Goal: Task Accomplishment & Management: Manage account settings

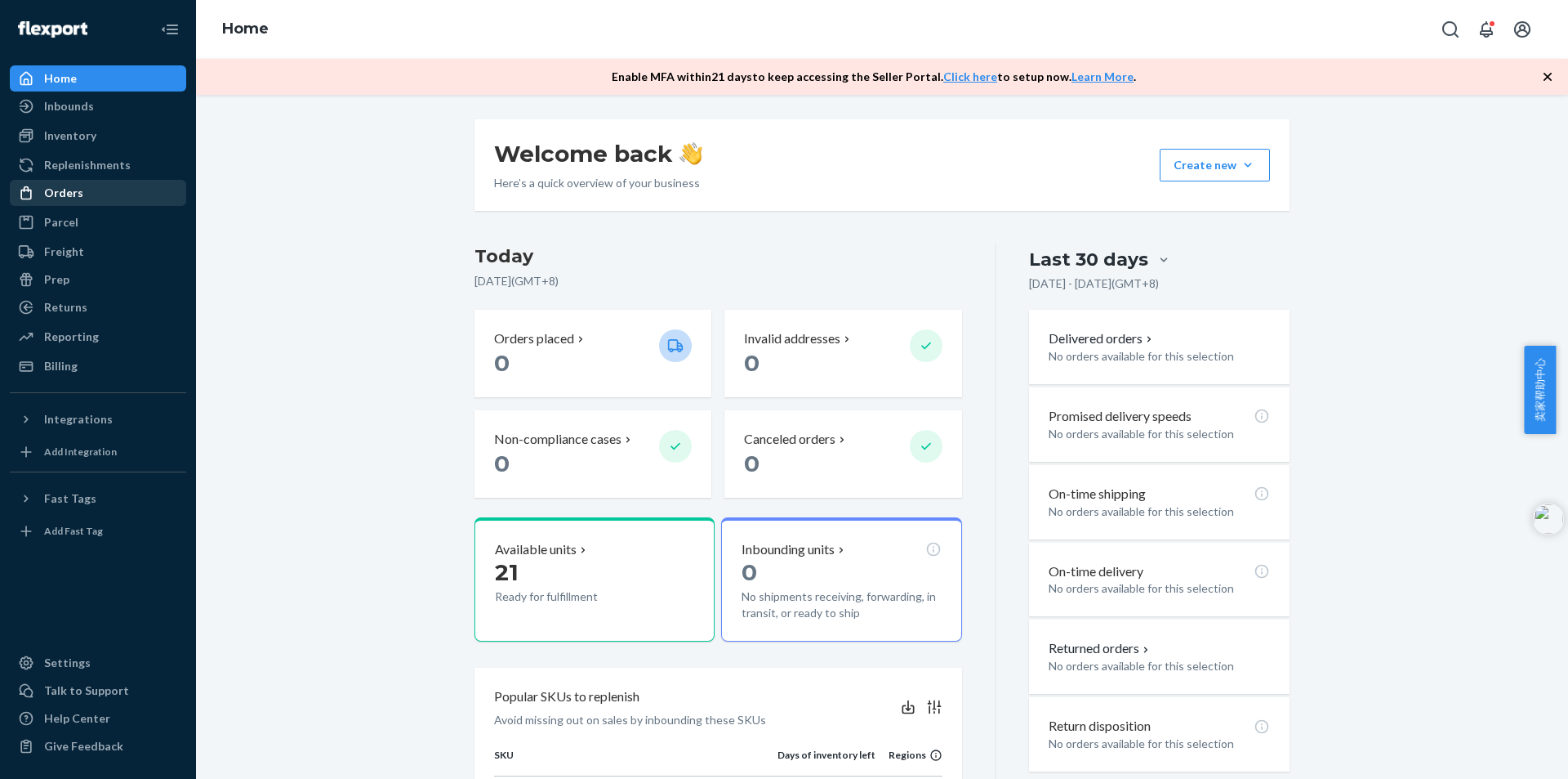
click at [67, 195] on div "Orders" at bounding box center [64, 192] width 39 height 16
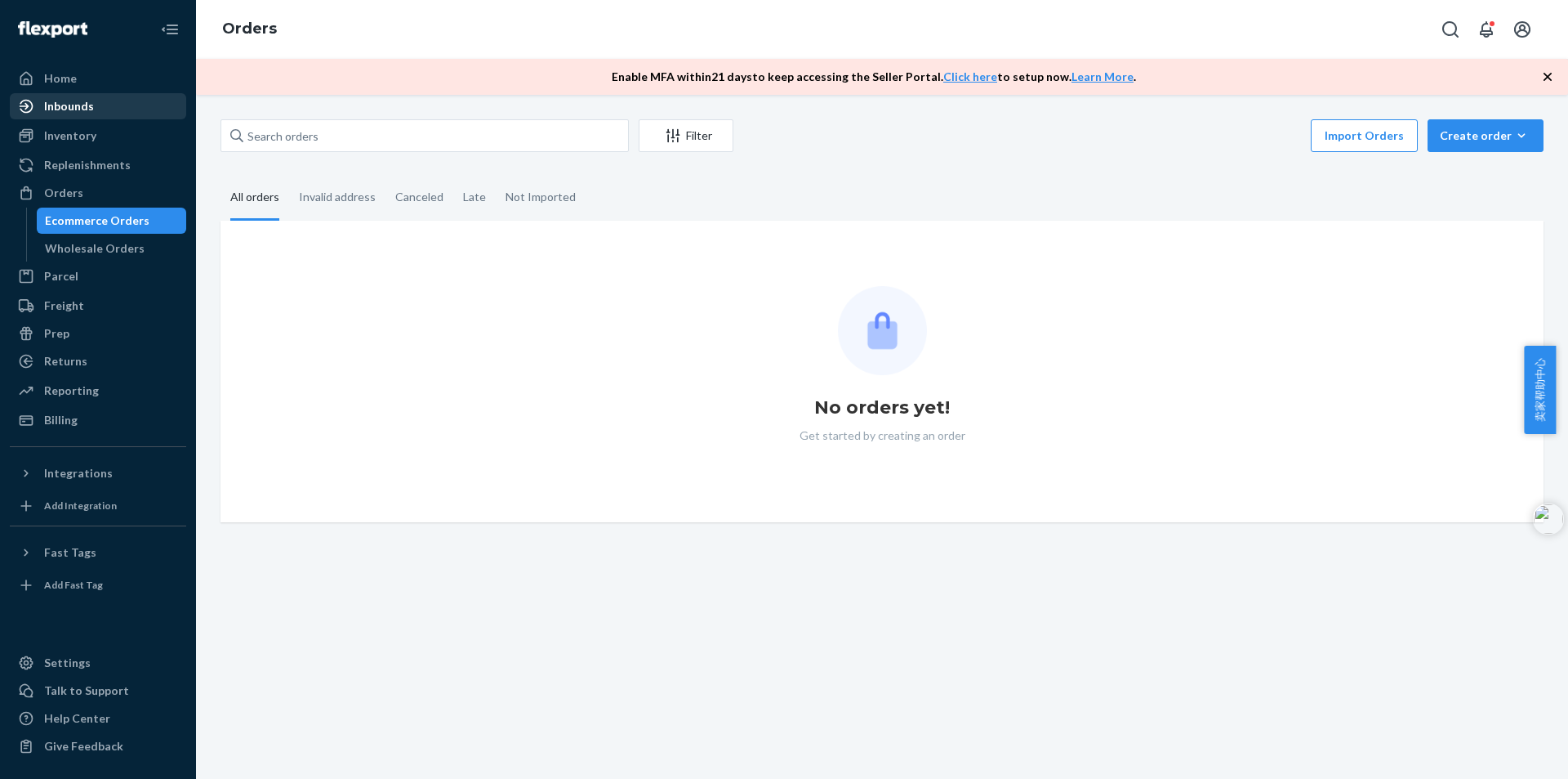
click at [67, 110] on div "Inbounds" at bounding box center [69, 106] width 49 height 16
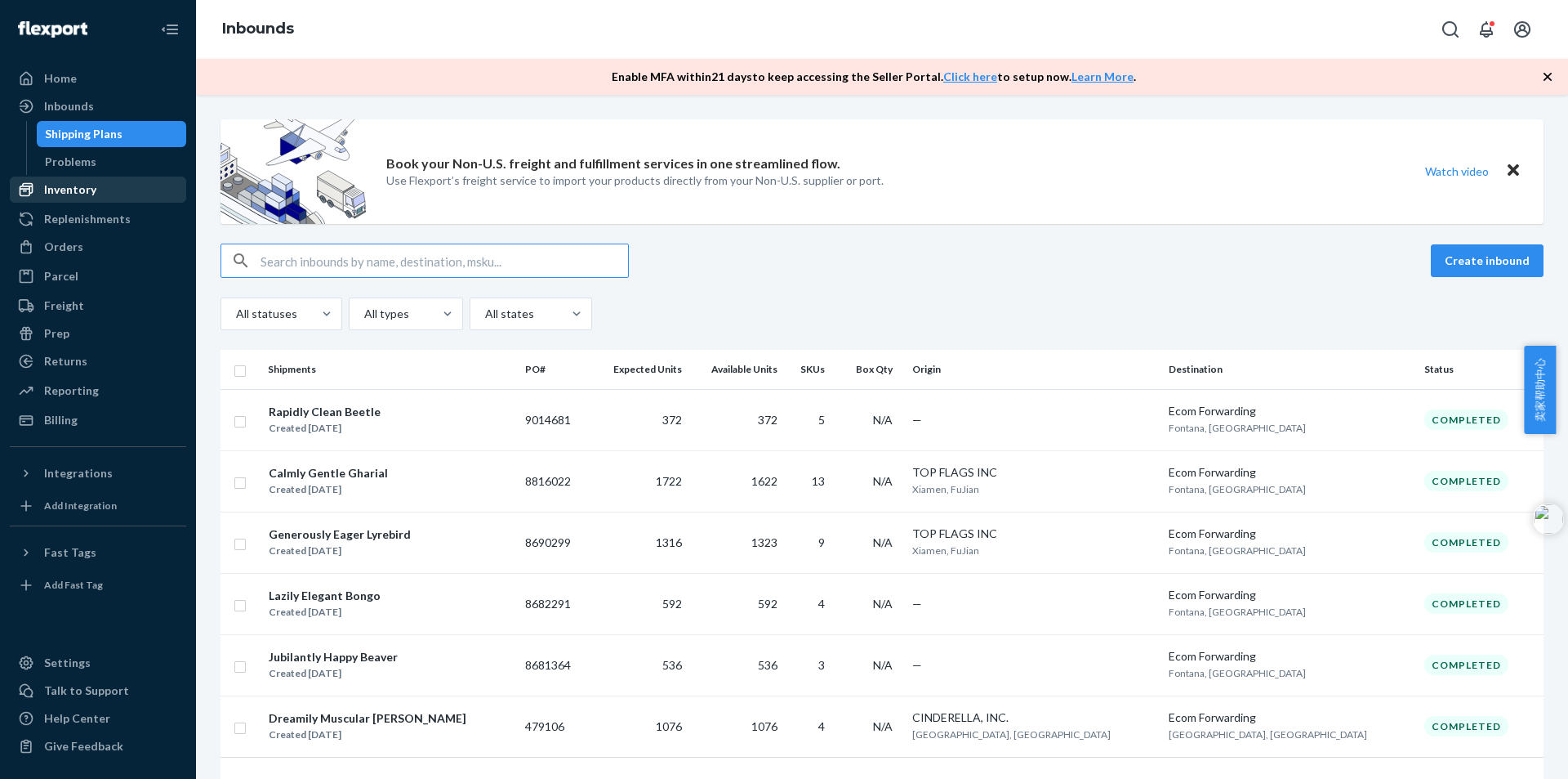
click at [66, 183] on div "Inventory" at bounding box center [70, 189] width 52 height 16
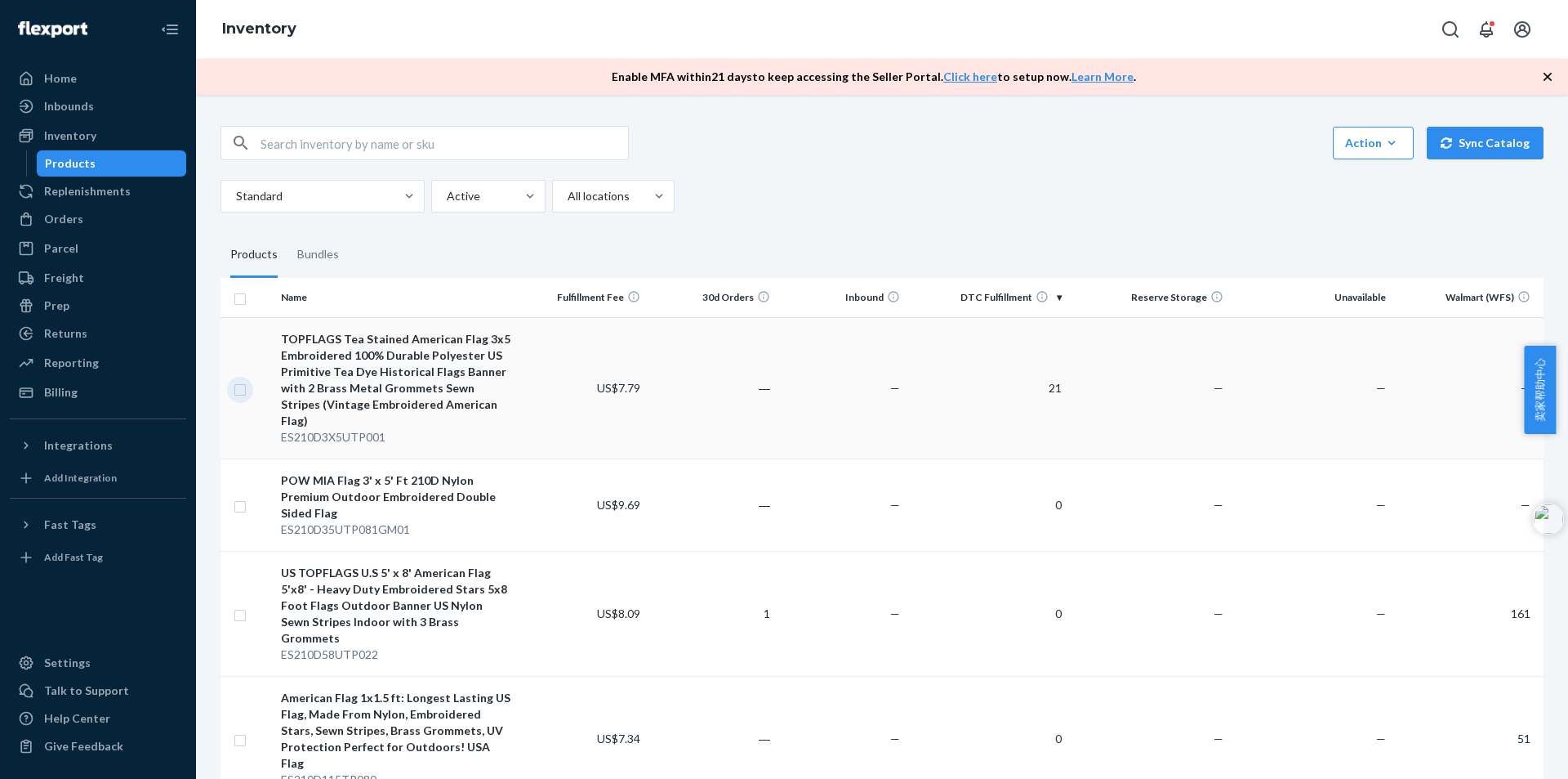
click at [237, 379] on input "checkbox" at bounding box center [240, 387] width 13 height 17
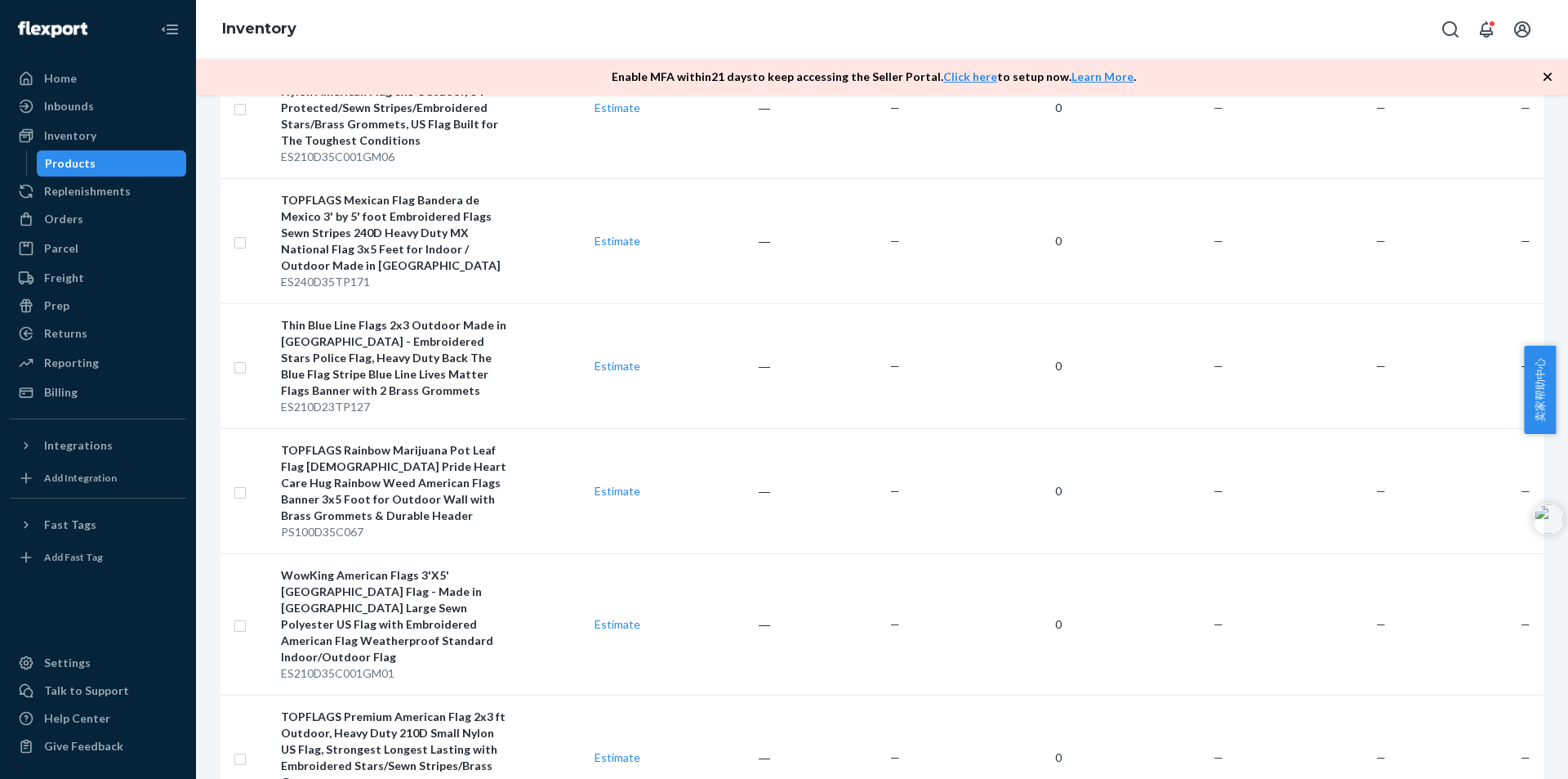
scroll to position [4575, 0]
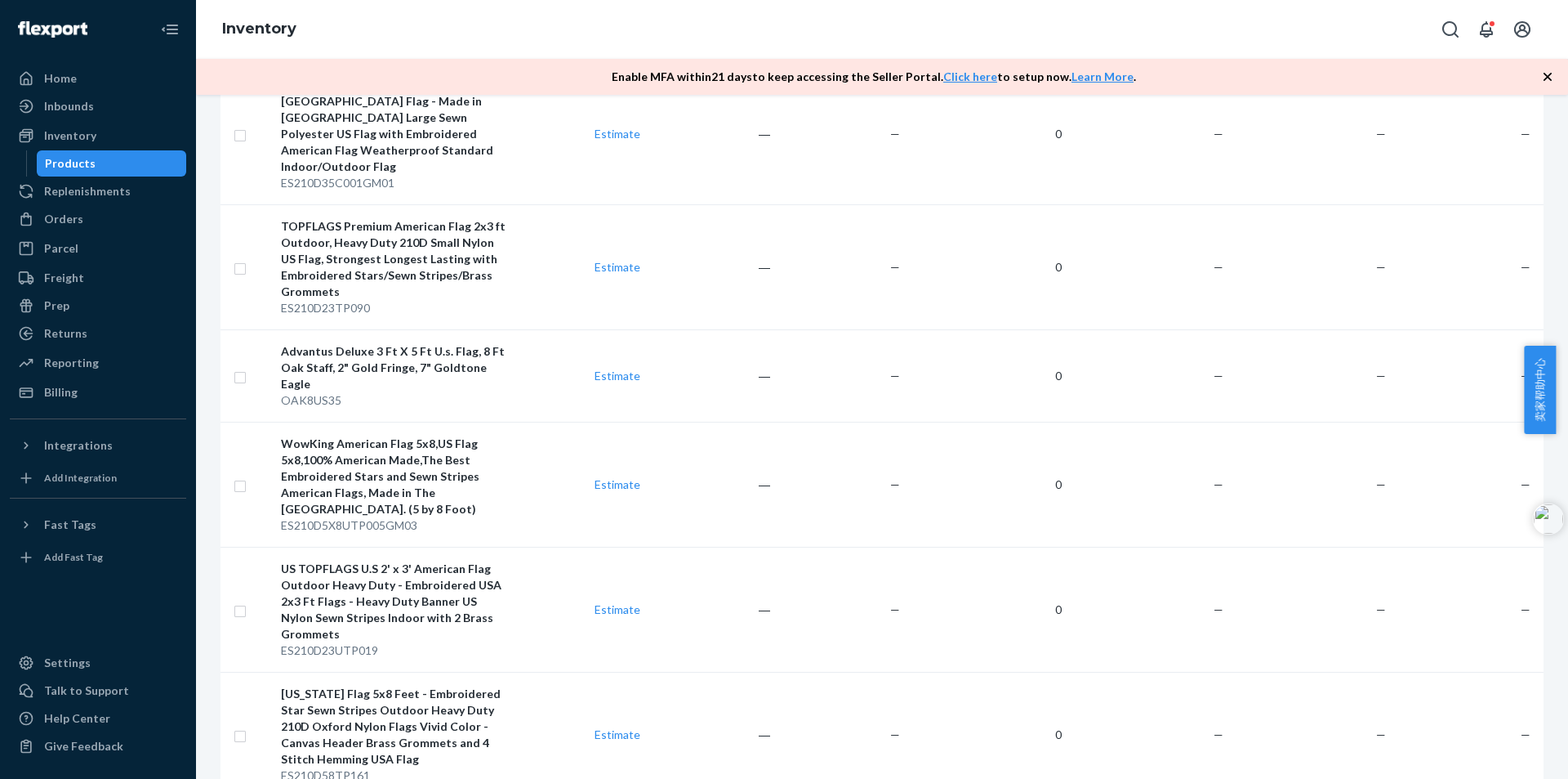
drag, startPoint x: 1565, startPoint y: 393, endPoint x: 1567, endPoint y: 615, distance: 222.0
click at [1567, 624] on body "Home Inbounds Shipping Plans Problems Inventory Products Replenishments Orders …" at bounding box center [784, 398] width 1568 height 795
drag, startPoint x: 1562, startPoint y: 372, endPoint x: 1565, endPoint y: 407, distance: 35.1
click at [1565, 407] on div "卖家帮助中心" at bounding box center [1547, 389] width 44 height 88
drag, startPoint x: 1565, startPoint y: 387, endPoint x: 1565, endPoint y: 448, distance: 61.0
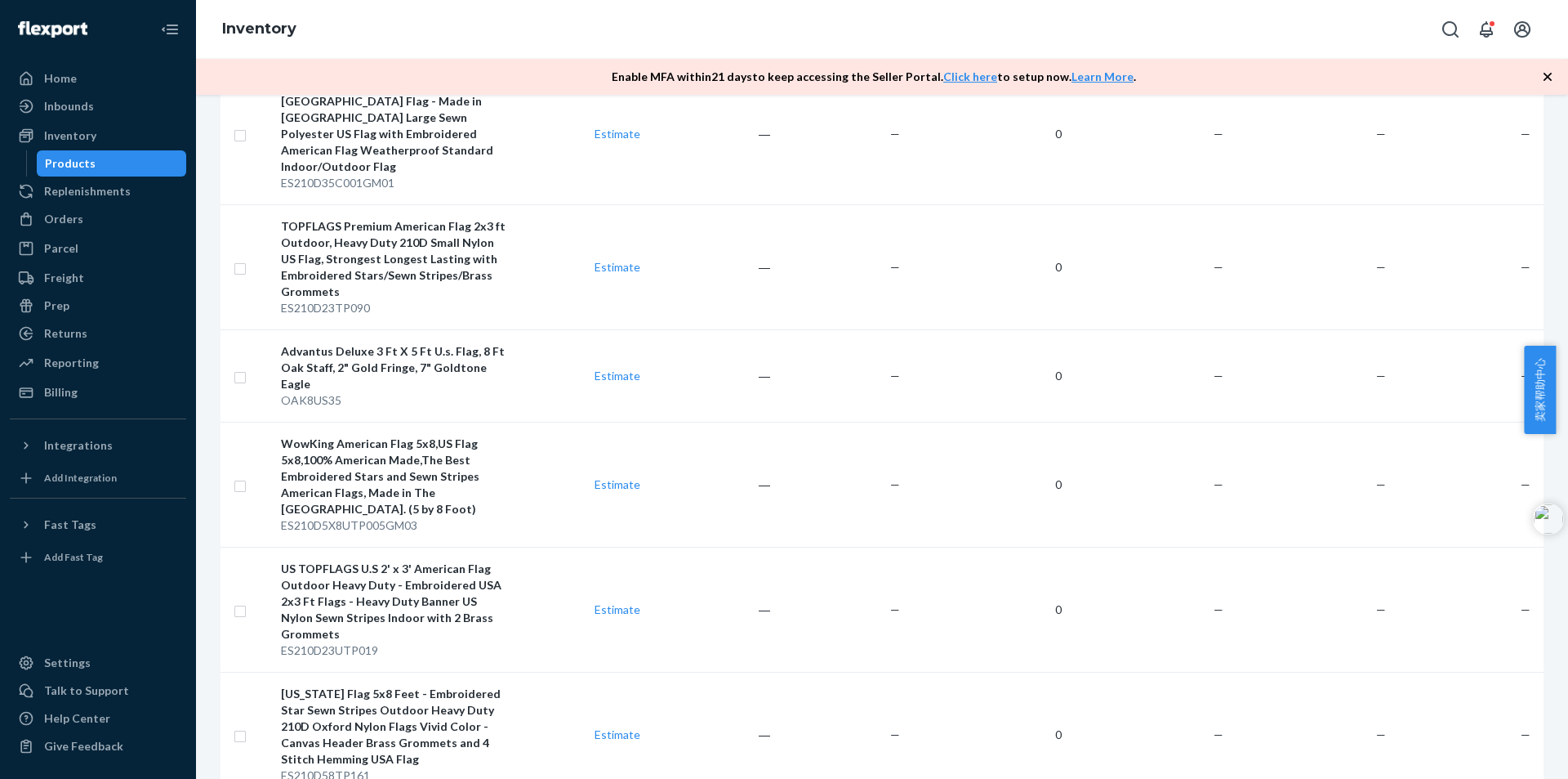
click at [1565, 451] on body "Home Inbounds Shipping Plans Problems Inventory Products Replenishments Orders …" at bounding box center [784, 398] width 1568 height 795
click at [1553, 322] on div "1 items selected Create a Removal Order Create inbound Standard Active All loca…" at bounding box center [882, 436] width 1373 height 683
drag, startPoint x: 1567, startPoint y: 416, endPoint x: 1565, endPoint y: 392, distance: 24.1
click at [1567, 427] on div "卖家帮助中心" at bounding box center [1547, 389] width 44 height 88
drag, startPoint x: 1565, startPoint y: 396, endPoint x: 1567, endPoint y: 471, distance: 75.0
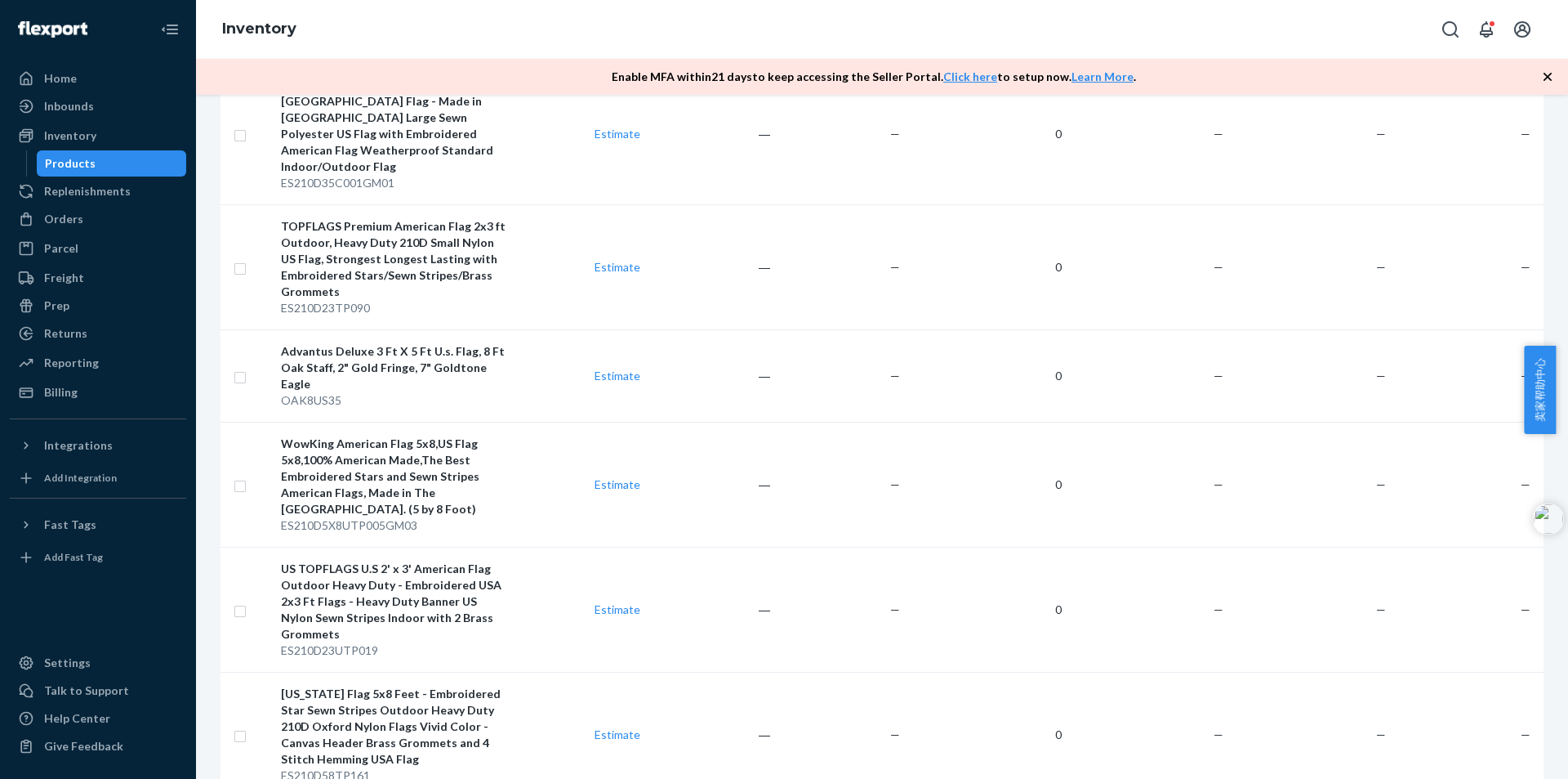
click at [1567, 471] on body "Home Inbounds Shipping Plans Problems Inventory Products Replenishments Orders …" at bounding box center [784, 398] width 1568 height 795
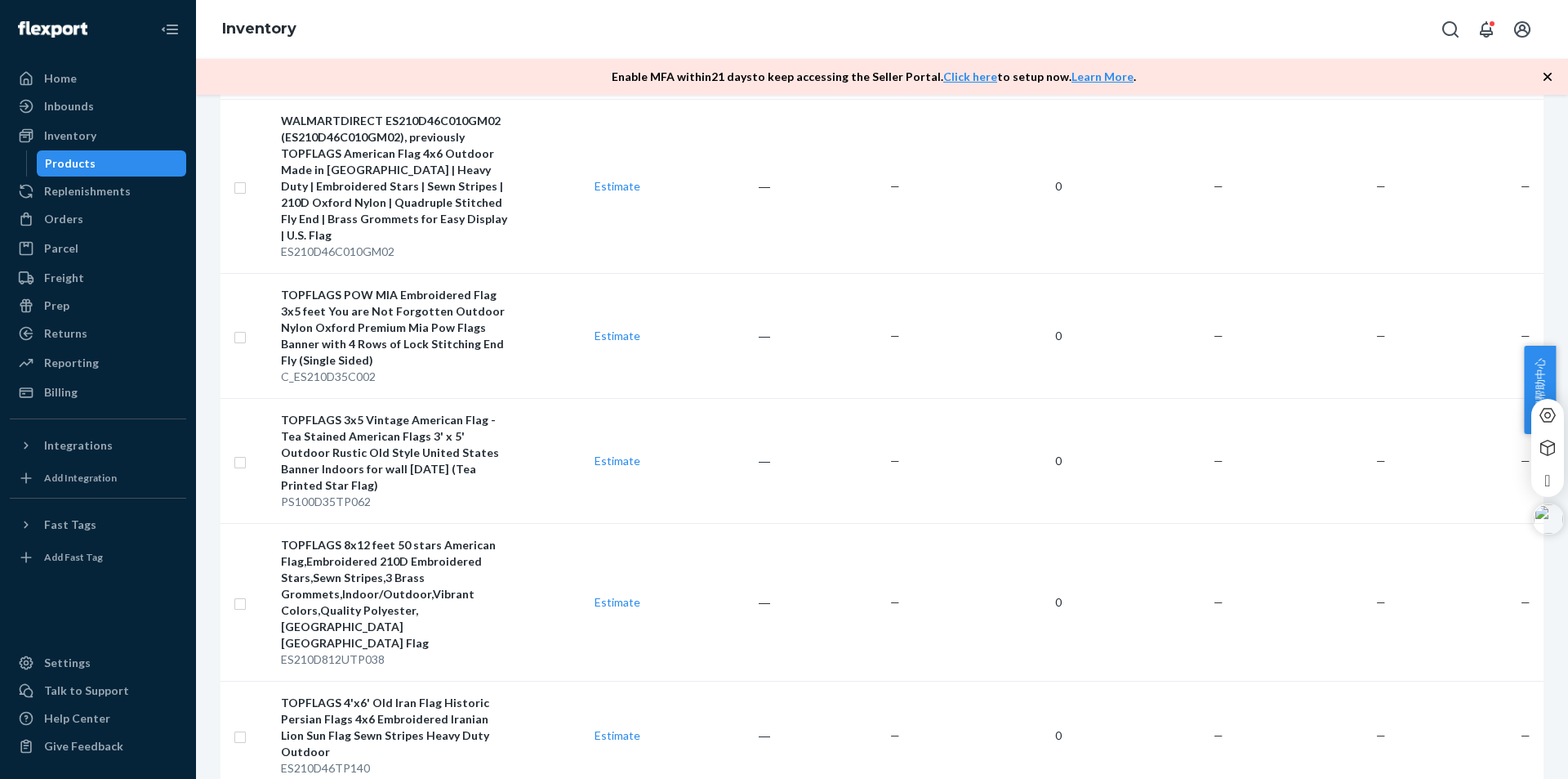
scroll to position [5964, 0]
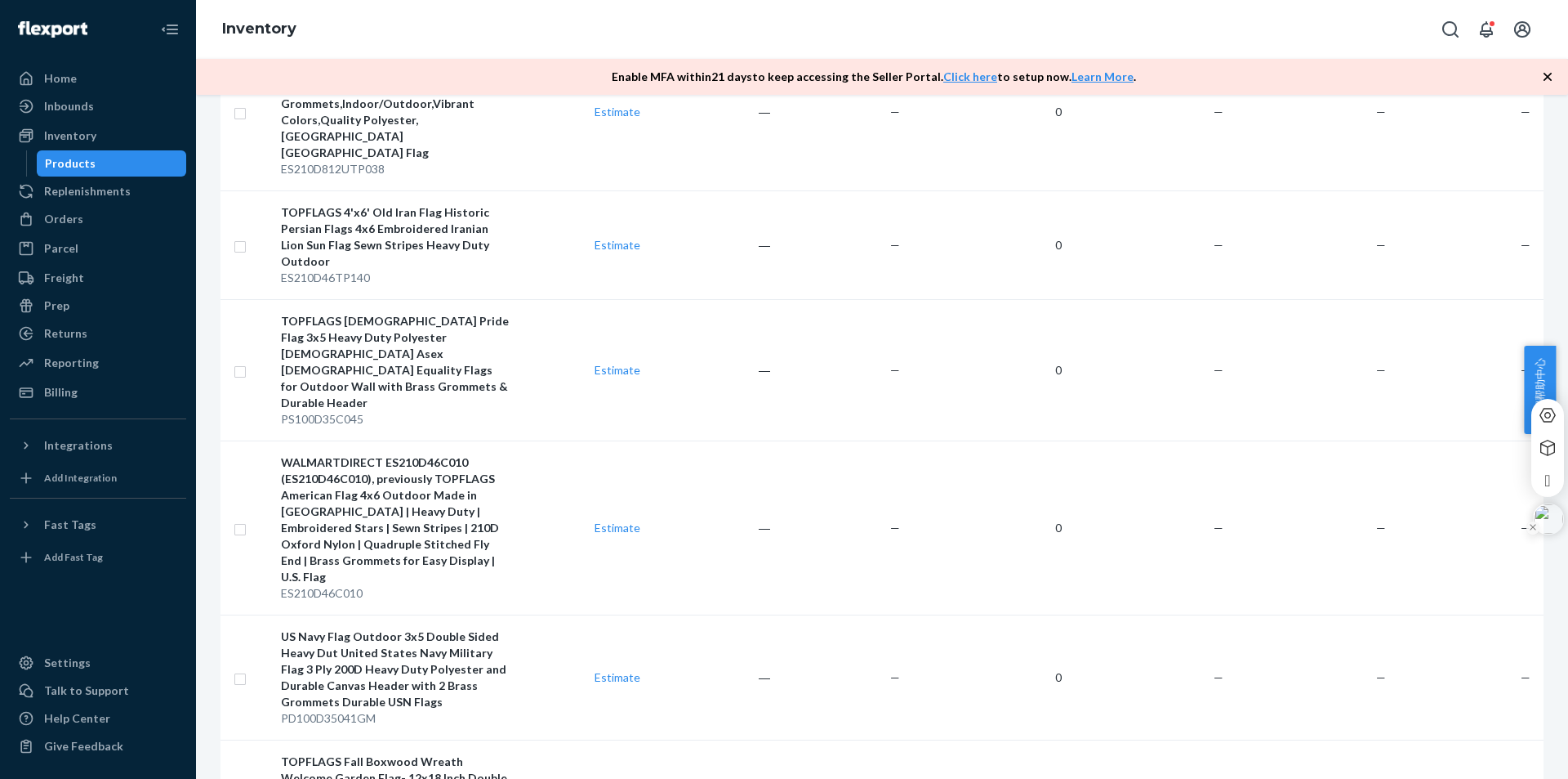
click at [1534, 528] on icon at bounding box center [1533, 527] width 9 height 9
click at [1557, 778] on div at bounding box center [784, 779] width 1568 height 0
drag, startPoint x: 1558, startPoint y: 524, endPoint x: 1565, endPoint y: 514, distance: 12.2
click at [1565, 778] on div at bounding box center [784, 779] width 1568 height 0
click at [1559, 778] on div at bounding box center [784, 779] width 1568 height 0
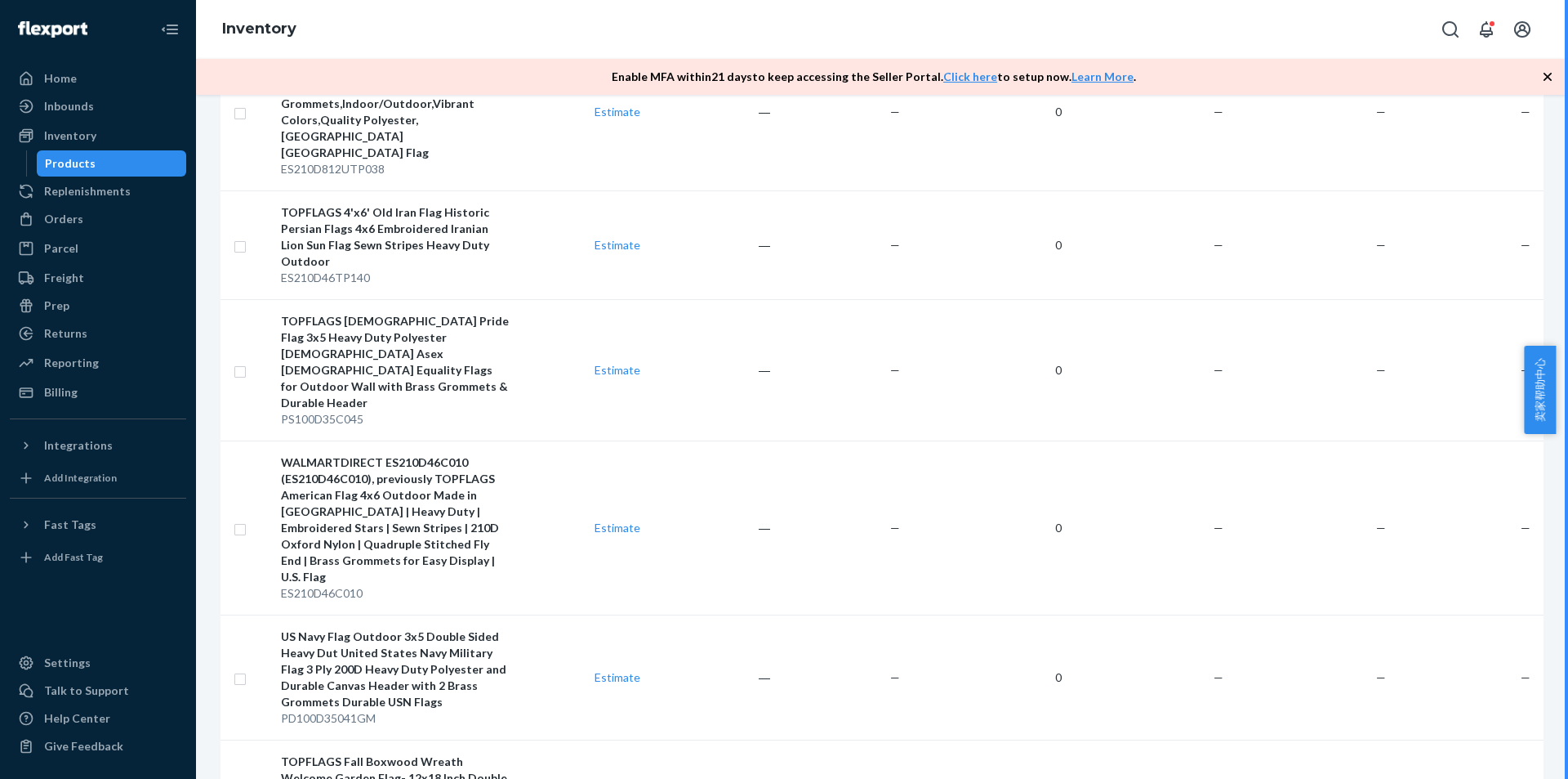
drag, startPoint x: 1559, startPoint y: 529, endPoint x: 1356, endPoint y: 637, distance: 229.9
click at [1356, 637] on body "Home Inbounds Shipping Plans Problems Inventory Products Replenishments Orders …" at bounding box center [784, 398] width 1568 height 795
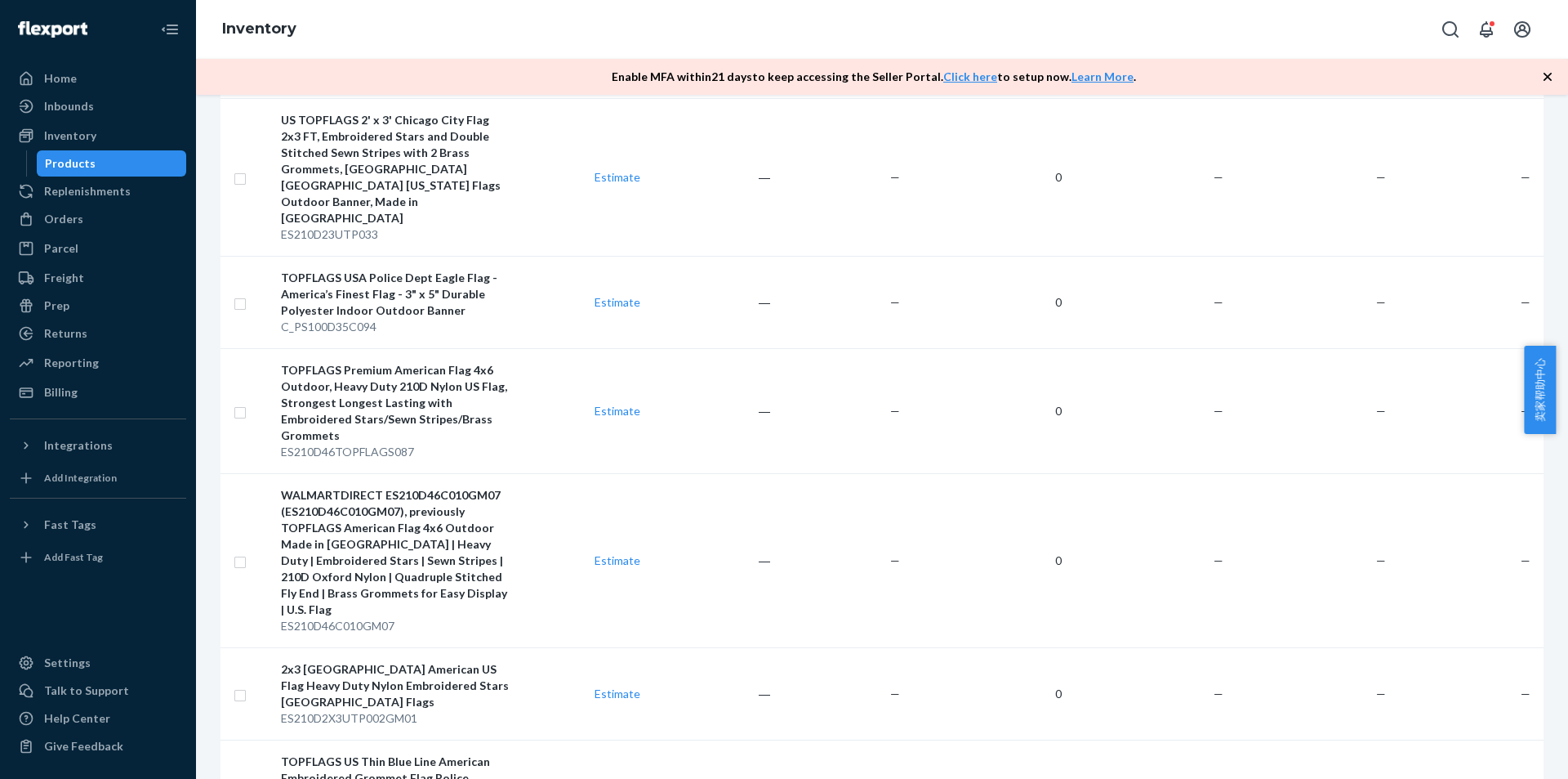
scroll to position [4392, 0]
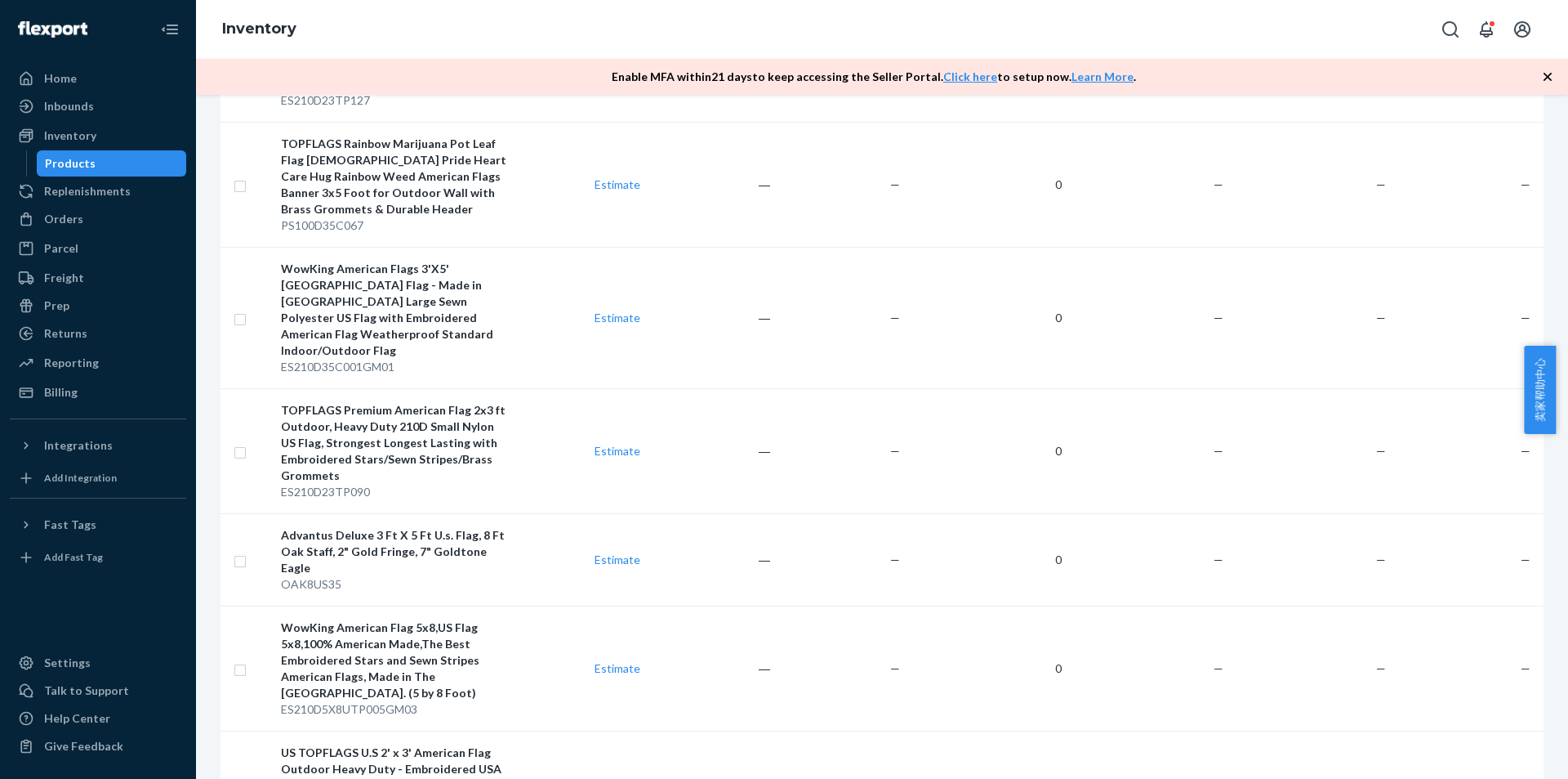
checkbox input "true"
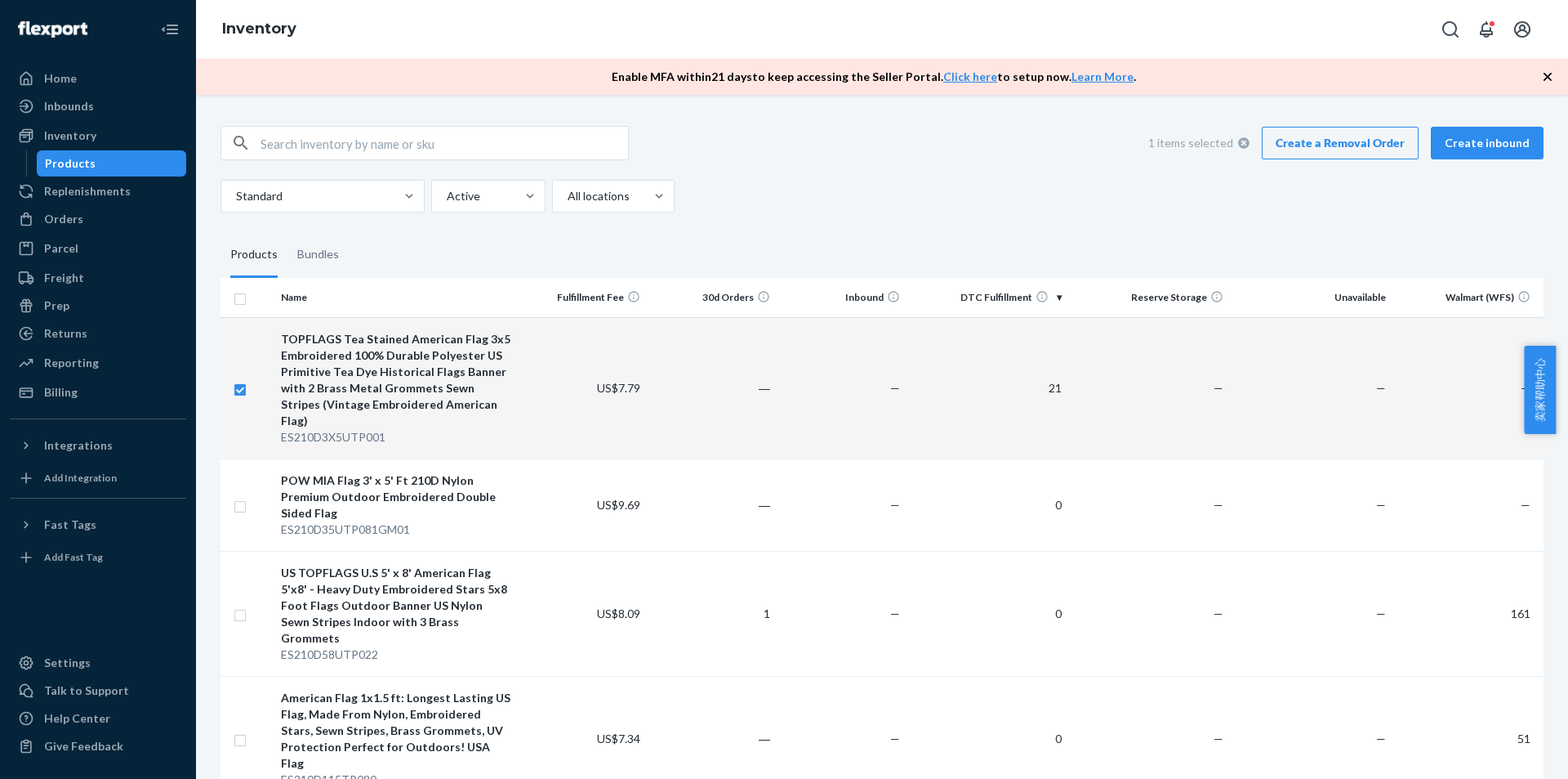
click at [1371, 145] on link "Create a Removal Order" at bounding box center [1340, 142] width 157 height 32
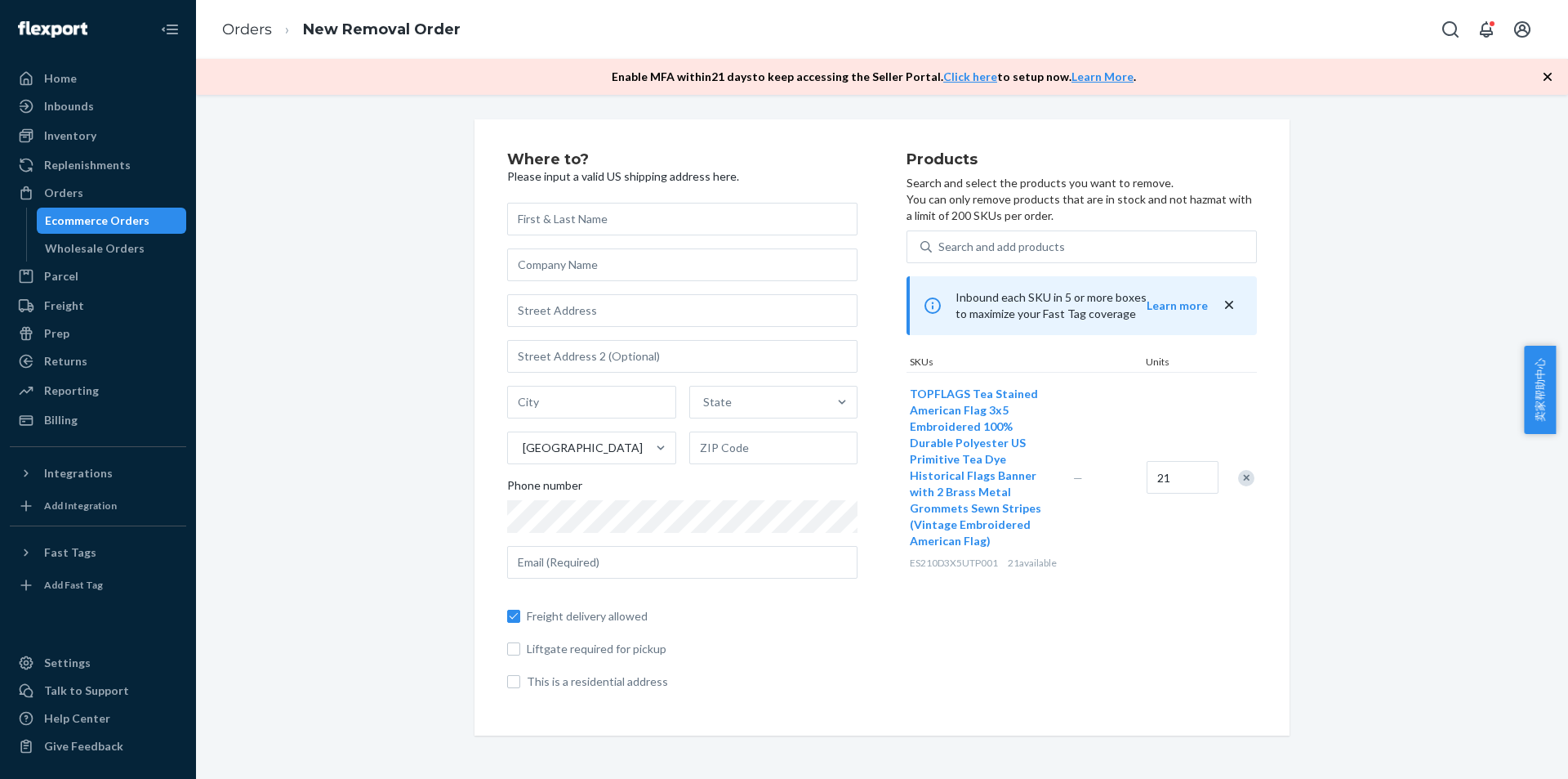
click at [740, 230] on input "text" at bounding box center [682, 218] width 351 height 32
click at [740, 218] on input "text" at bounding box center [682, 218] width 351 height 32
click at [616, 218] on input "BQ" at bounding box center [682, 218] width 351 height 32
click at [601, 221] on input "BQ Walmart04" at bounding box center [682, 218] width 351 height 32
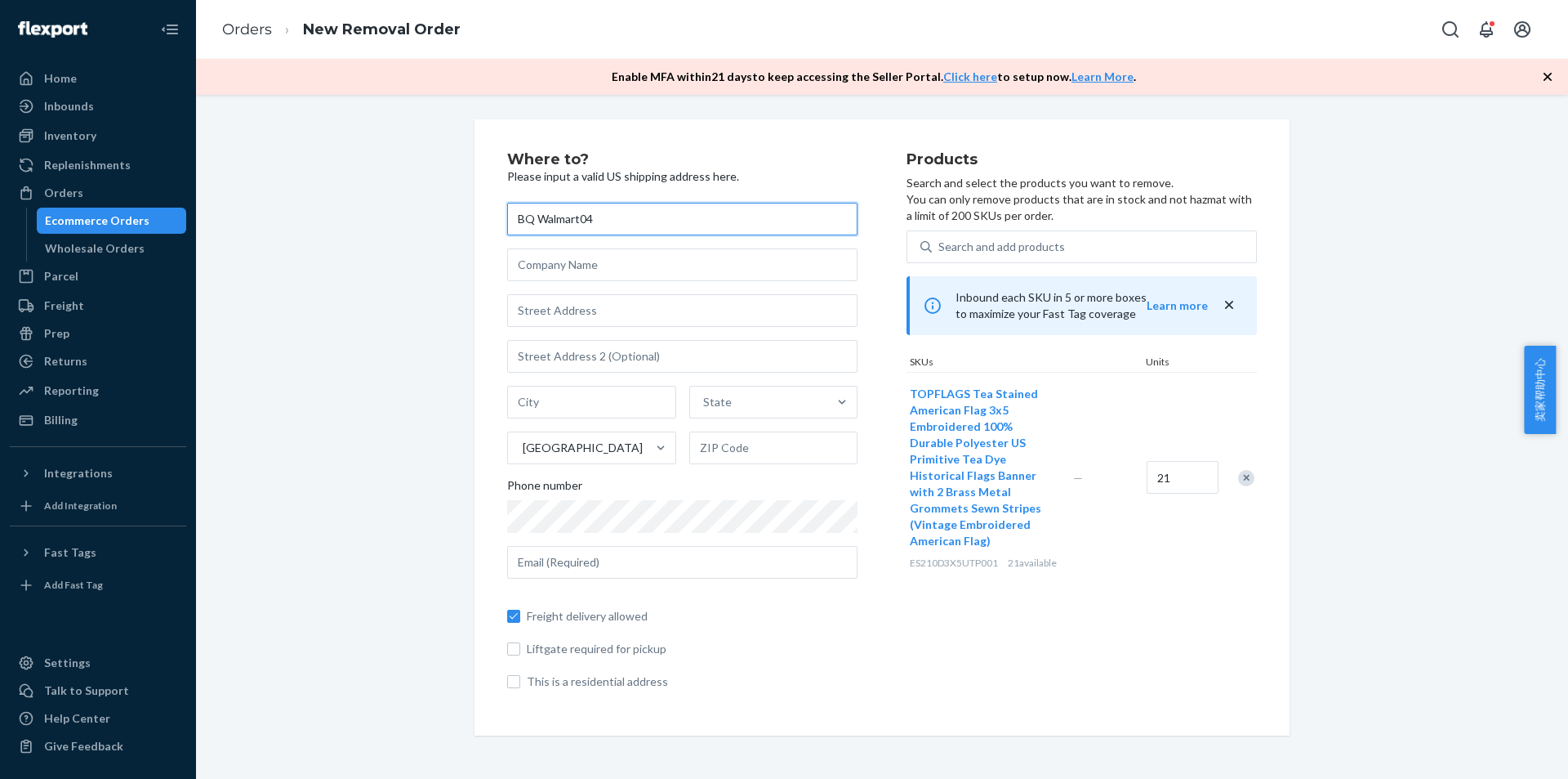
click at [601, 221] on input "BQ Walmart04" at bounding box center [682, 218] width 351 height 32
type input "BQ Walmart04"
click at [571, 263] on input "text" at bounding box center [682, 265] width 351 height 32
paste input "BQ Walmart04"
type input "BQ Walmart04"
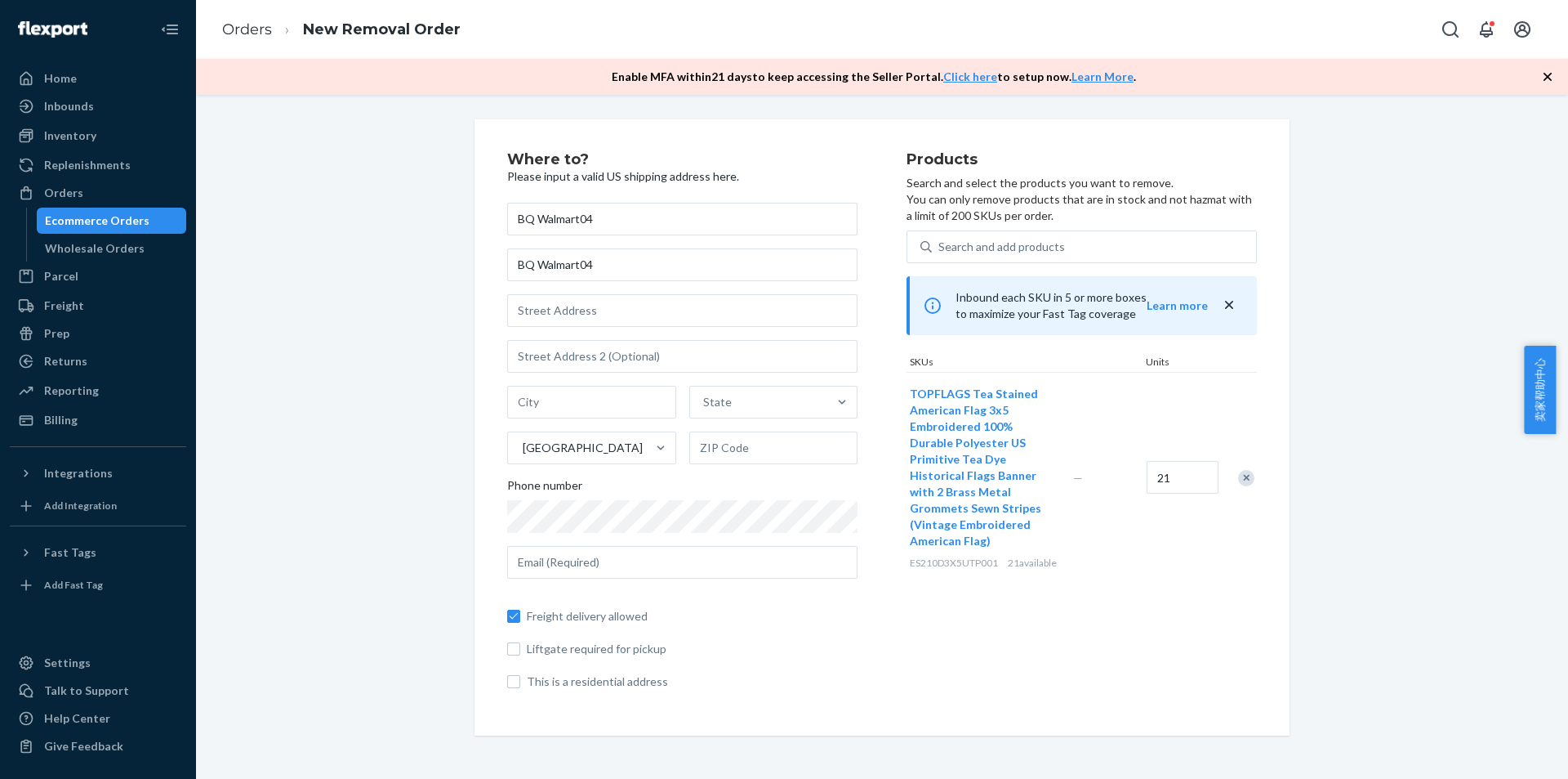
click at [474, 294] on div "Where to? Please input a valid US shipping address here. BQ Walmart04 BQ Walmar…" at bounding box center [882, 427] width 816 height 616
click at [566, 306] on input "text" at bounding box center [682, 311] width 351 height 32
click at [605, 267] on input "BQ Walmart04" at bounding box center [682, 265] width 351 height 32
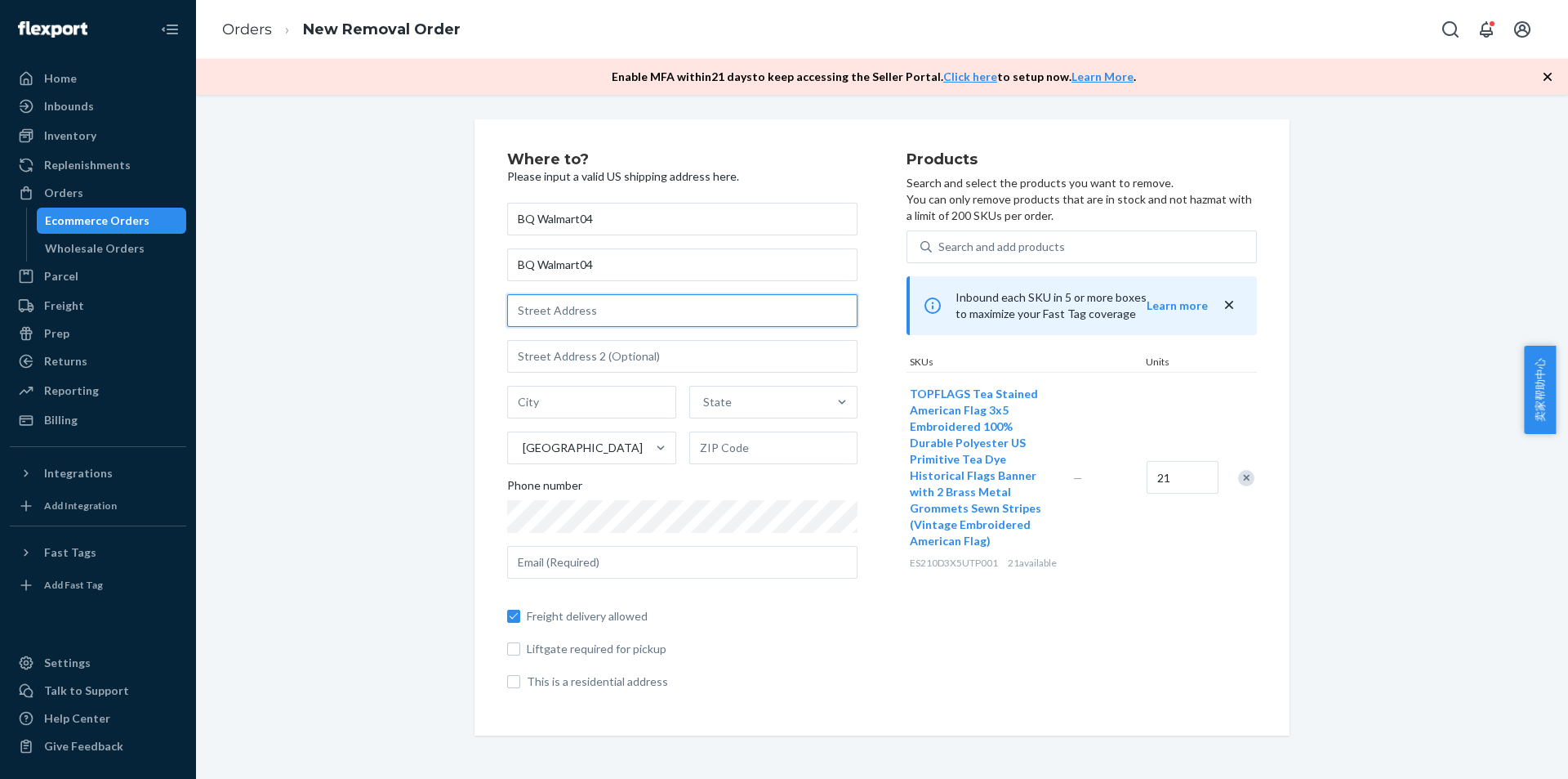
drag, startPoint x: 586, startPoint y: 302, endPoint x: 629, endPoint y: 323, distance: 47.9
click at [586, 302] on input "text" at bounding box center [682, 311] width 351 height 32
paste input "[STREET_ADDRESS]"
drag, startPoint x: 636, startPoint y: 307, endPoint x: 285, endPoint y: 306, distance: 351.0
click at [276, 306] on div "Where to? Please input a valid US shipping address here. BQ Walmart04 BQ Walmar…" at bounding box center [882, 427] width 1348 height 616
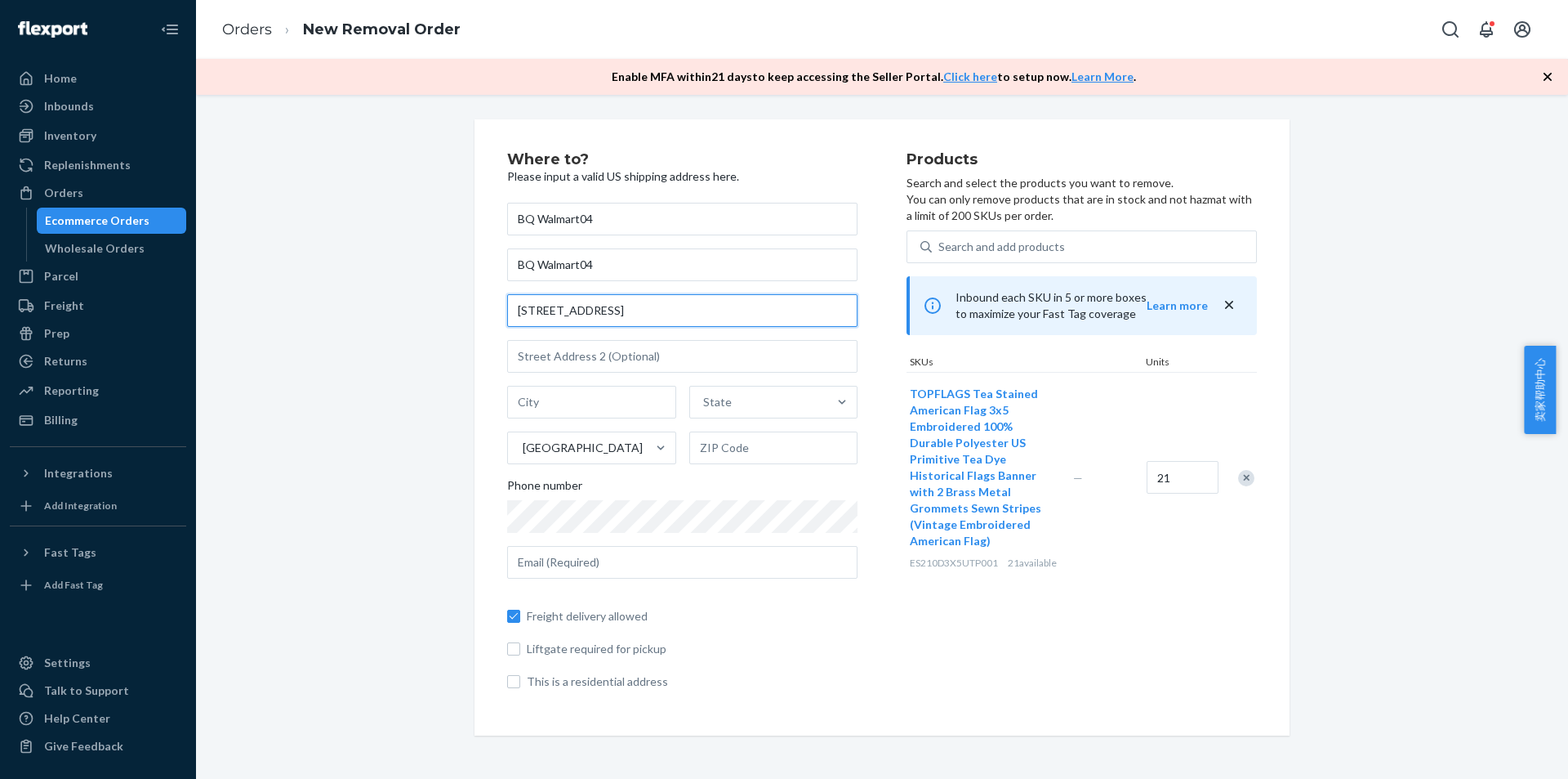
paste input "BQ-WM04 [STREET_ADDRESS]"
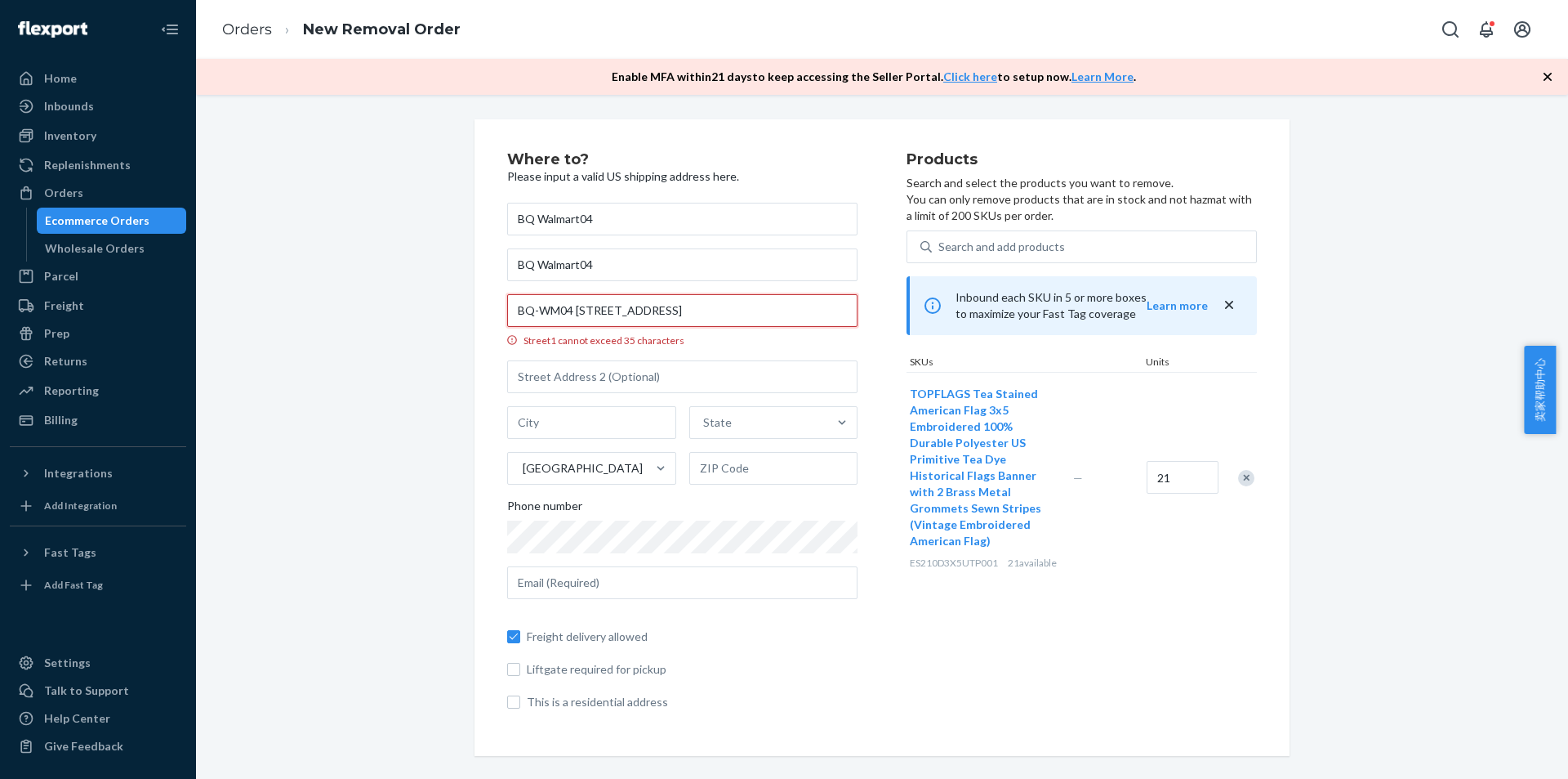
drag, startPoint x: 756, startPoint y: 311, endPoint x: 846, endPoint y: 305, distance: 90.2
click at [846, 305] on input "BQ-WM04 [STREET_ADDRESS]" at bounding box center [682, 311] width 351 height 32
drag, startPoint x: 725, startPoint y: 315, endPoint x: 441, endPoint y: 311, distance: 284.0
click at [373, 318] on div "Where to? Please input a valid US shipping address here. BQ Walmart04 BQ Walmar…" at bounding box center [882, 438] width 1348 height 637
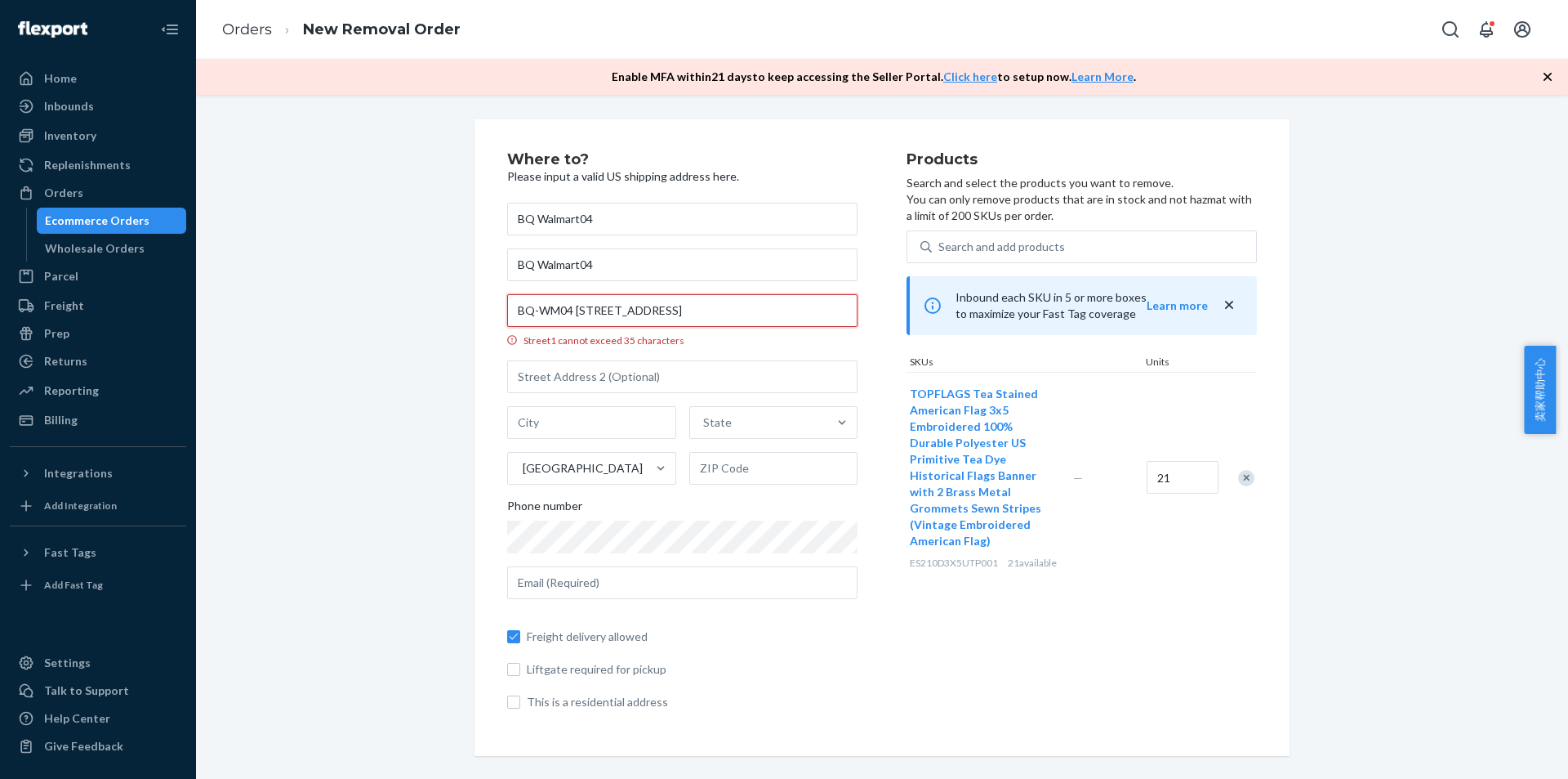
click at [579, 316] on input "BQ-WM04 [STREET_ADDRESS]" at bounding box center [682, 311] width 351 height 32
drag, startPoint x: 556, startPoint y: 311, endPoint x: 262, endPoint y: 315, distance: 294.0
click at [269, 315] on div "Where to? Please input a valid US shipping address here. BQ Walmart04 BQ Walmar…" at bounding box center [882, 438] width 1348 height 637
click at [345, 270] on div "Where to? Please input a valid US shipping address here. BQ Walmart04 BQ Walmar…" at bounding box center [882, 438] width 1348 height 637
click at [554, 311] on input "[STREET_ADDRESS]" at bounding box center [682, 311] width 351 height 32
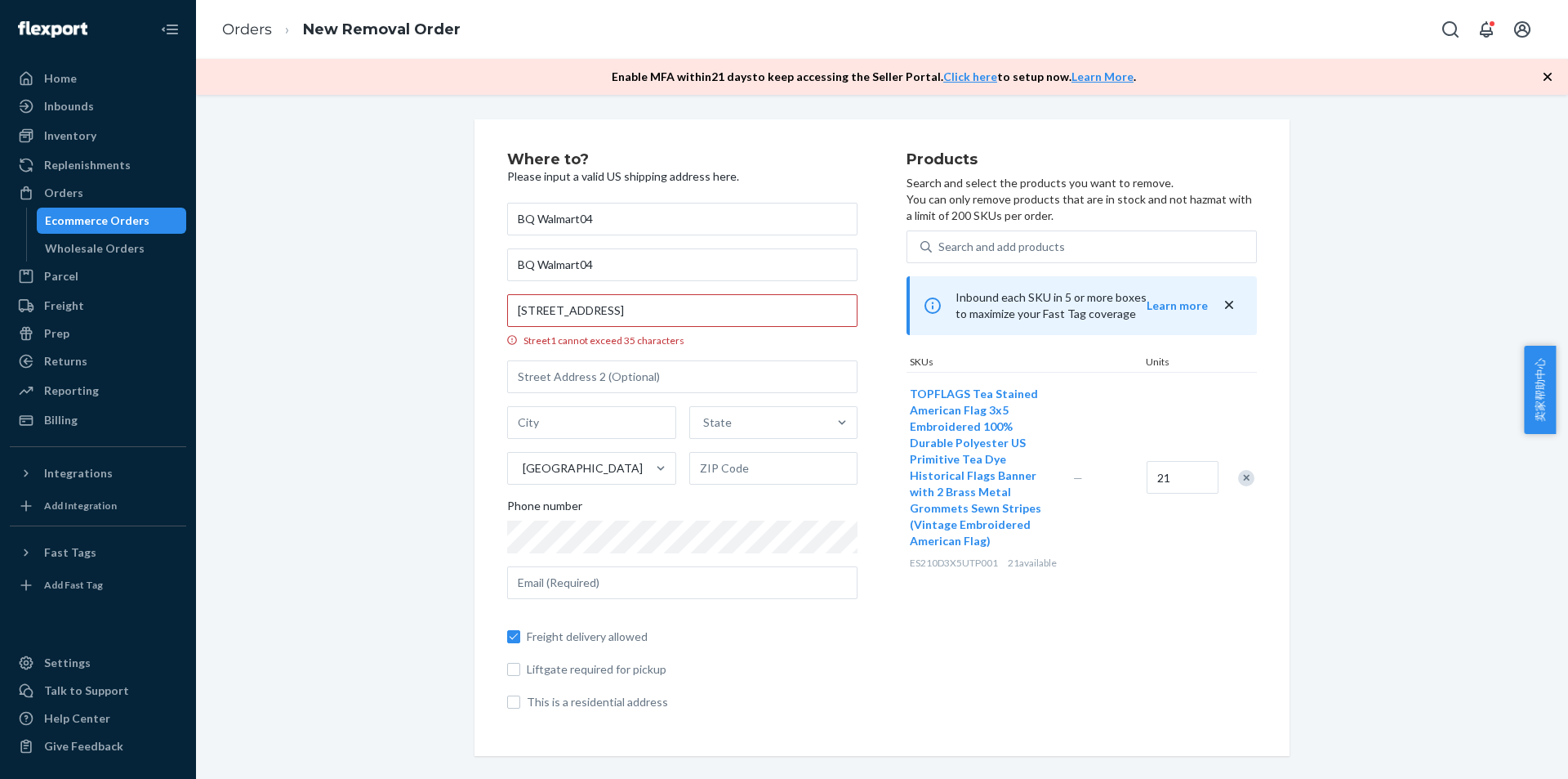
click at [293, 394] on div "Where to? Please input a valid US shipping address here. BQ Walmart04 BQ Walmar…" at bounding box center [882, 438] width 1348 height 637
drag, startPoint x: 669, startPoint y: 308, endPoint x: 851, endPoint y: 304, distance: 182.0
click at [851, 304] on input "[STREET_ADDRESS]" at bounding box center [682, 311] width 351 height 32
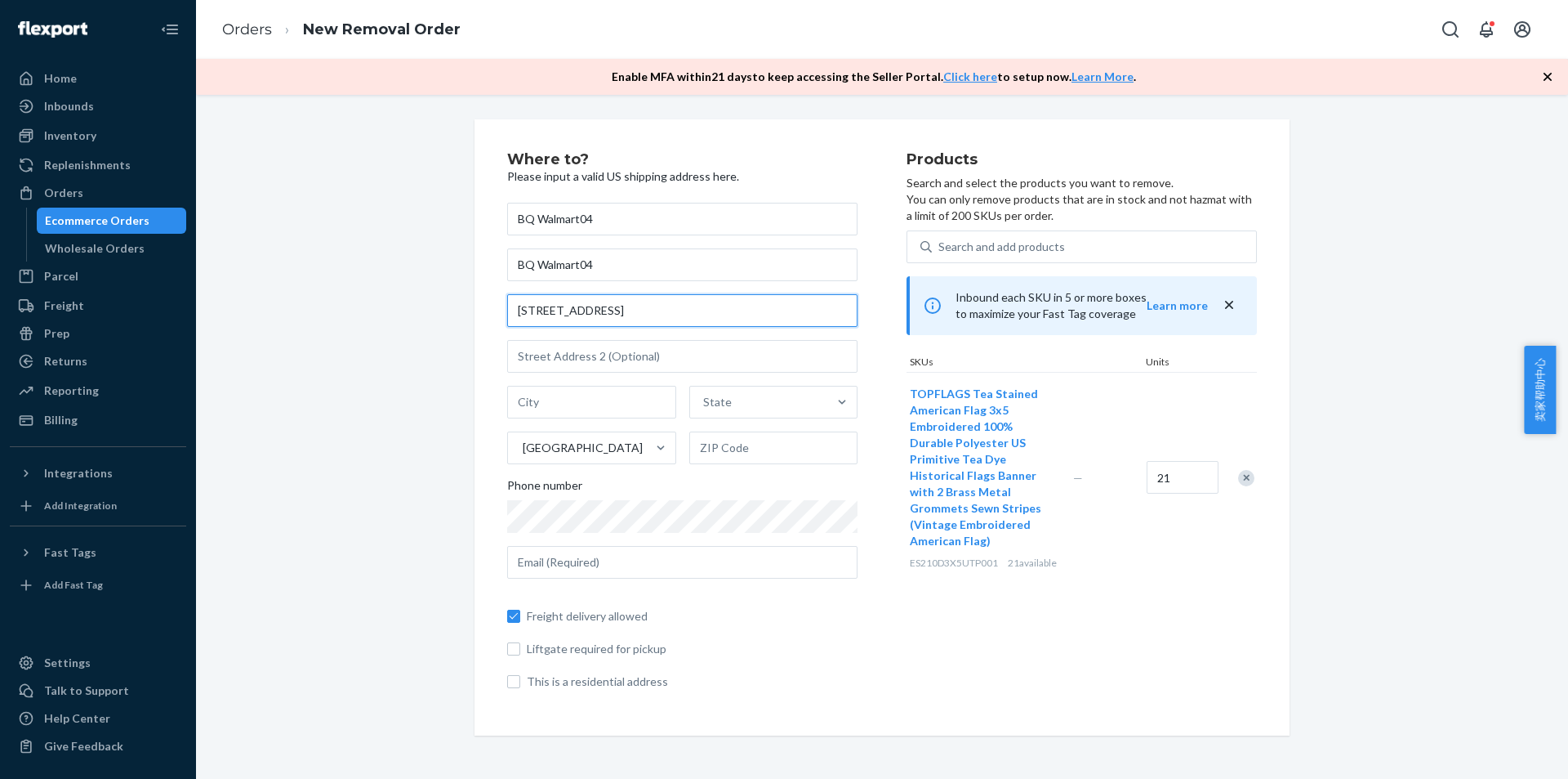
type input "[STREET_ADDRESS]"
click at [639, 357] on input "text" at bounding box center [682, 356] width 351 height 32
paste input "[GEOGRAPHIC_DATA]-3825"
type input "[GEOGRAPHIC_DATA]-3825"
click at [317, 376] on div "Where to? Please input a valid US shipping address here. BQ Walmart04 BQ Walmar…" at bounding box center [882, 427] width 1348 height 616
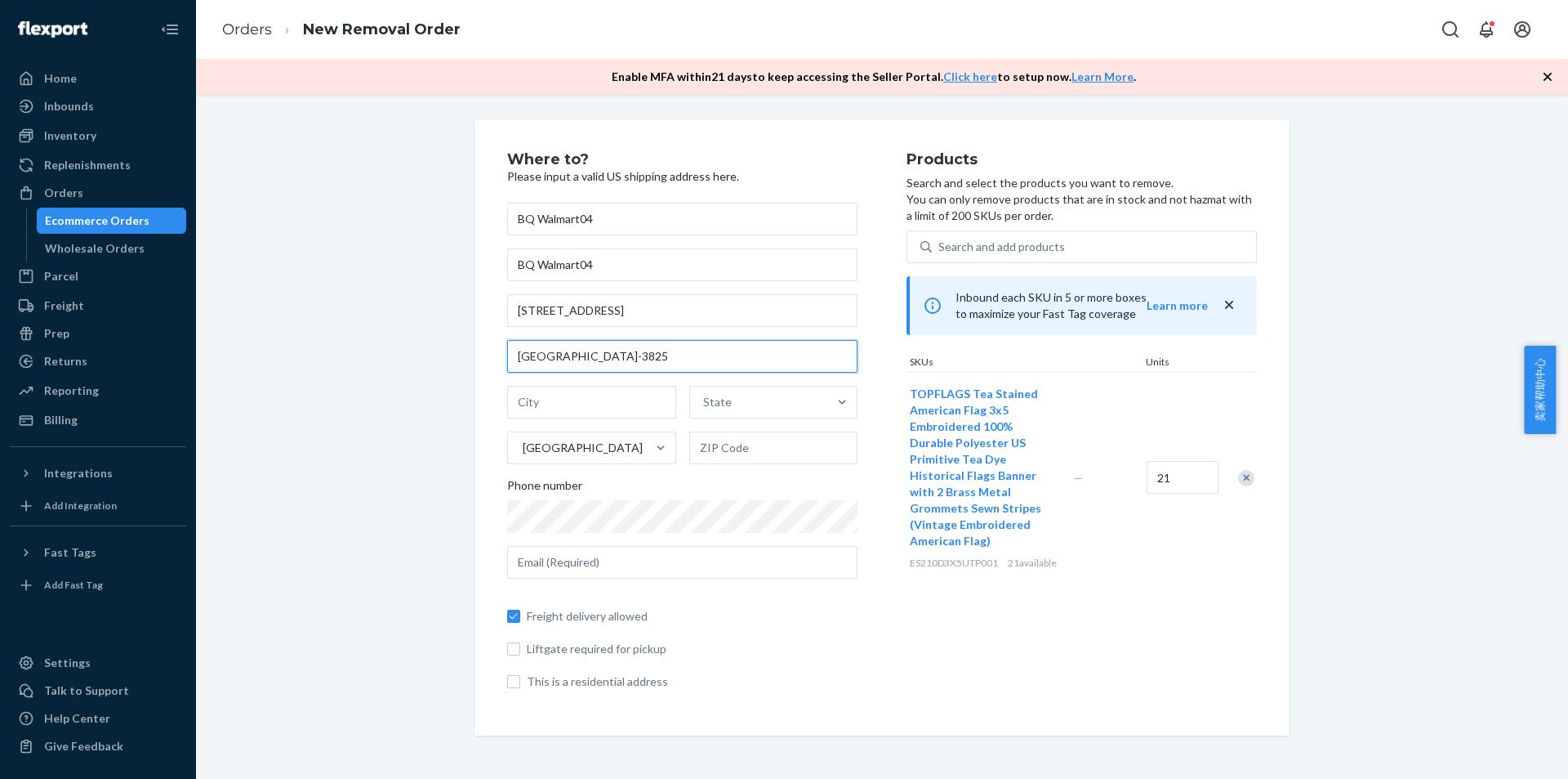
drag, startPoint x: 582, startPoint y: 356, endPoint x: 664, endPoint y: 350, distance: 82.2
click at [664, 350] on input "[GEOGRAPHIC_DATA]-3825" at bounding box center [682, 356] width 351 height 32
click at [729, 447] on input "text" at bounding box center [774, 448] width 169 height 32
type input "11220"
click at [707, 412] on div "State" at bounding box center [759, 402] width 138 height 32
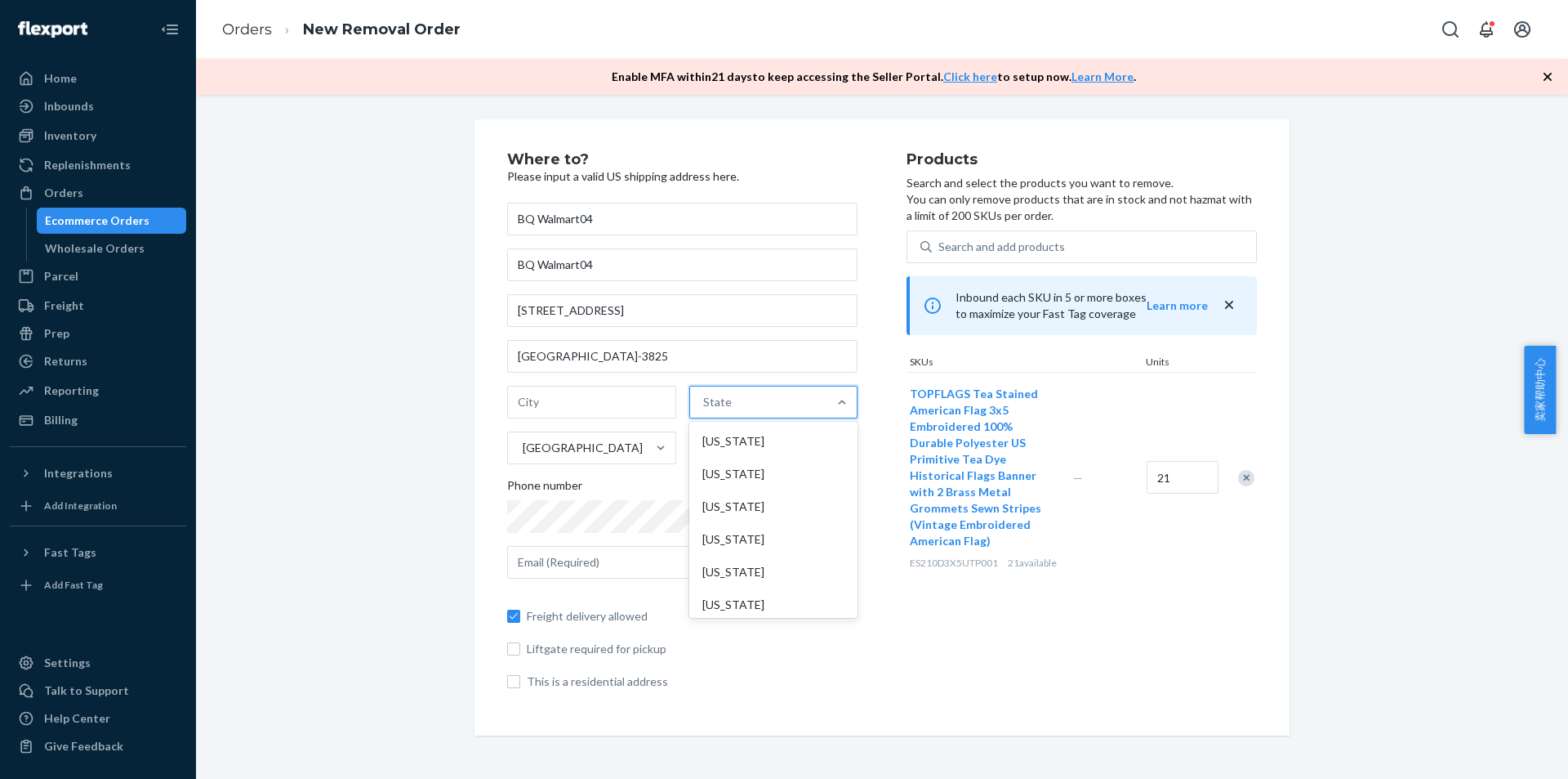
click at [705, 410] on input "option [US_STATE] focused, 1 of 59. 59 results available. Use Up and Down to ch…" at bounding box center [704, 402] width 2 height 16
type input "new"
click at [727, 544] on div "[US_STATE]" at bounding box center [771, 539] width 165 height 32
click at [723, 410] on input "new" at bounding box center [711, 402] width 23 height 16
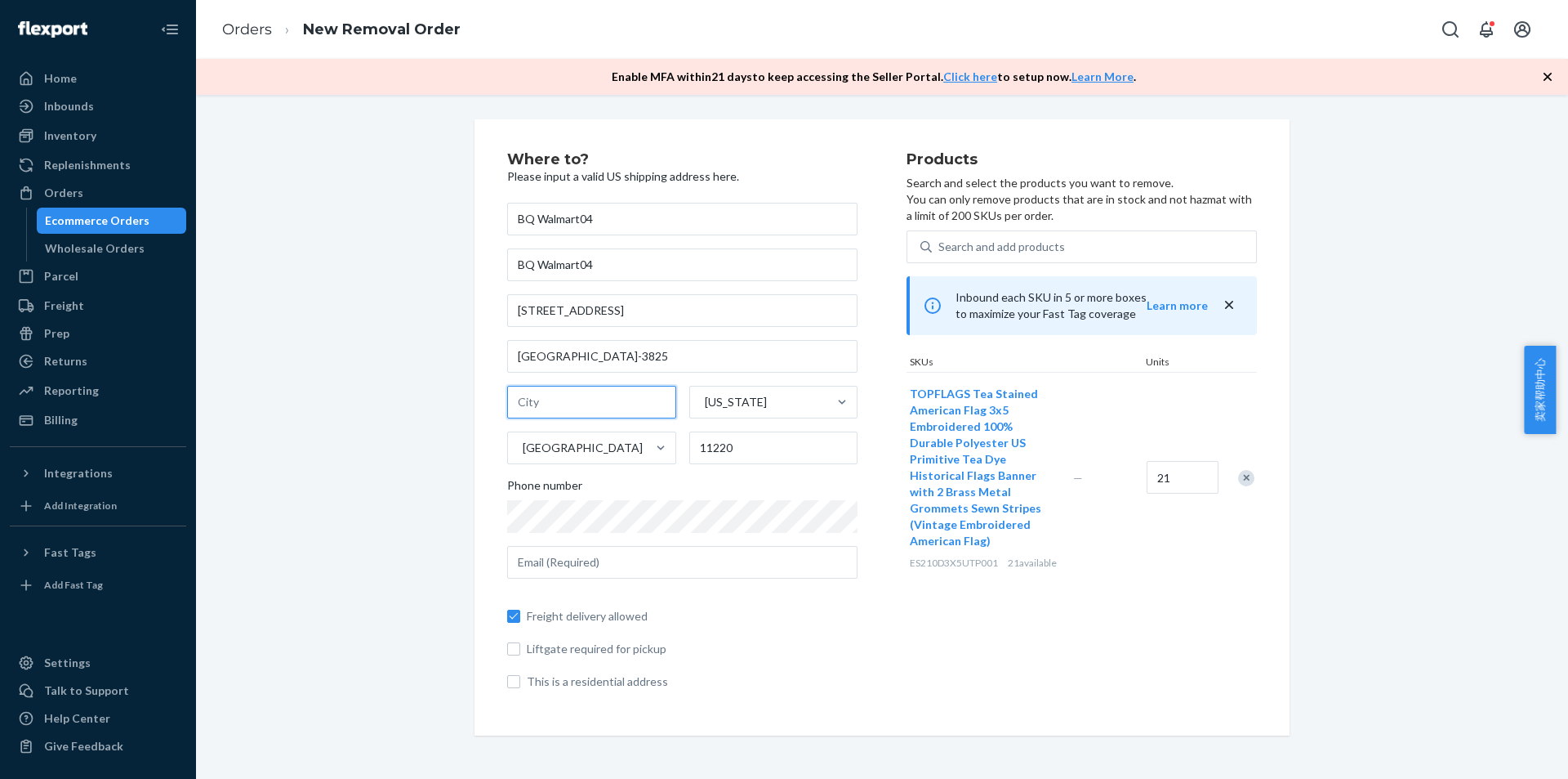
click at [573, 406] on input "text" at bounding box center [592, 402] width 169 height 32
click at [550, 352] on input "[GEOGRAPHIC_DATA]-3825" at bounding box center [682, 356] width 351 height 32
click at [555, 412] on input "text" at bounding box center [592, 402] width 169 height 32
paste input "[GEOGRAPHIC_DATA]"
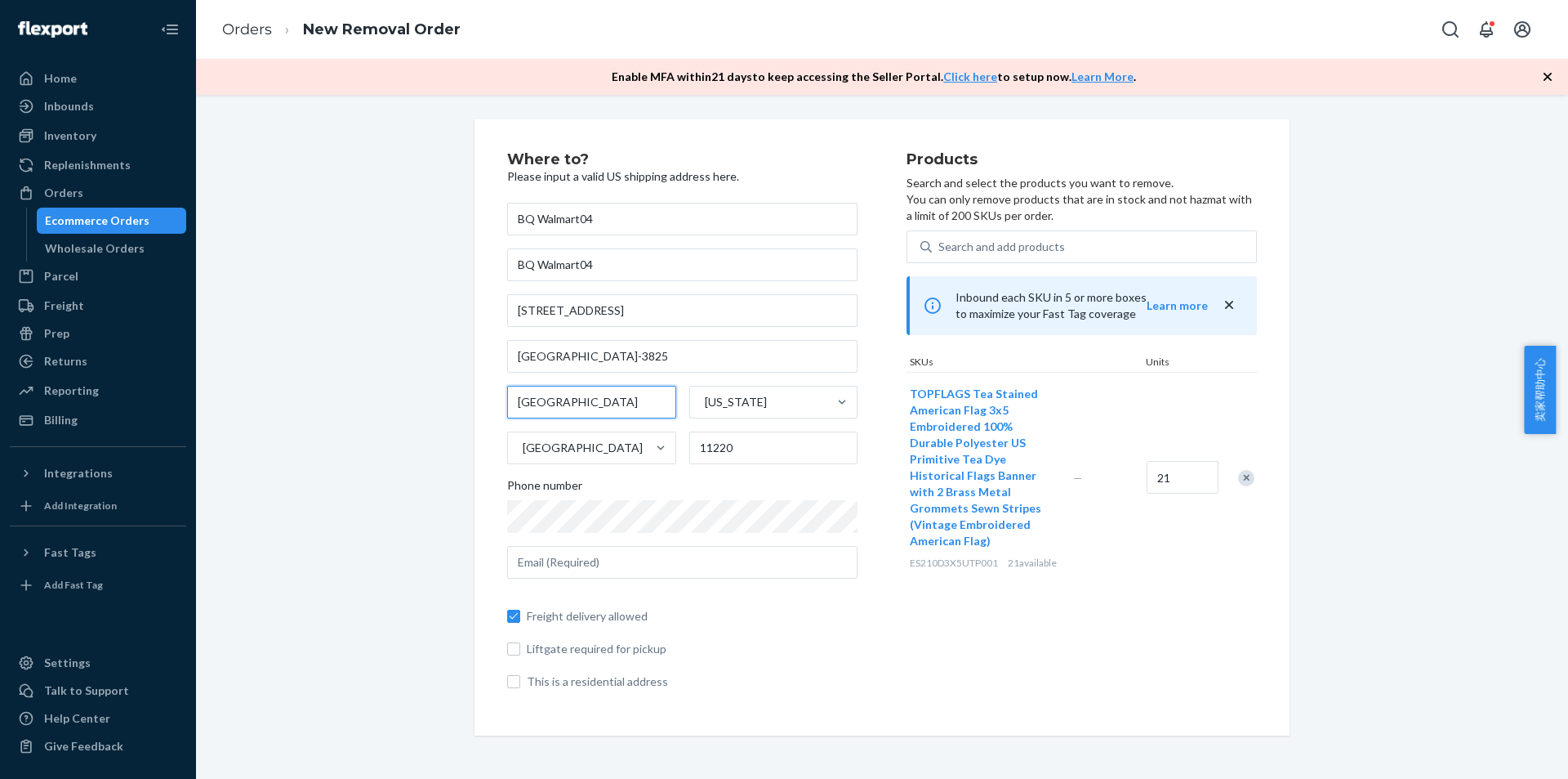
type input "[GEOGRAPHIC_DATA]"
click at [442, 427] on div "Where to? Please input a valid US shipping address here. BQ Walmart04 BQ Walmar…" at bounding box center [882, 427] width 1348 height 616
click at [685, 362] on input "[GEOGRAPHIC_DATA]-3825" at bounding box center [682, 356] width 351 height 32
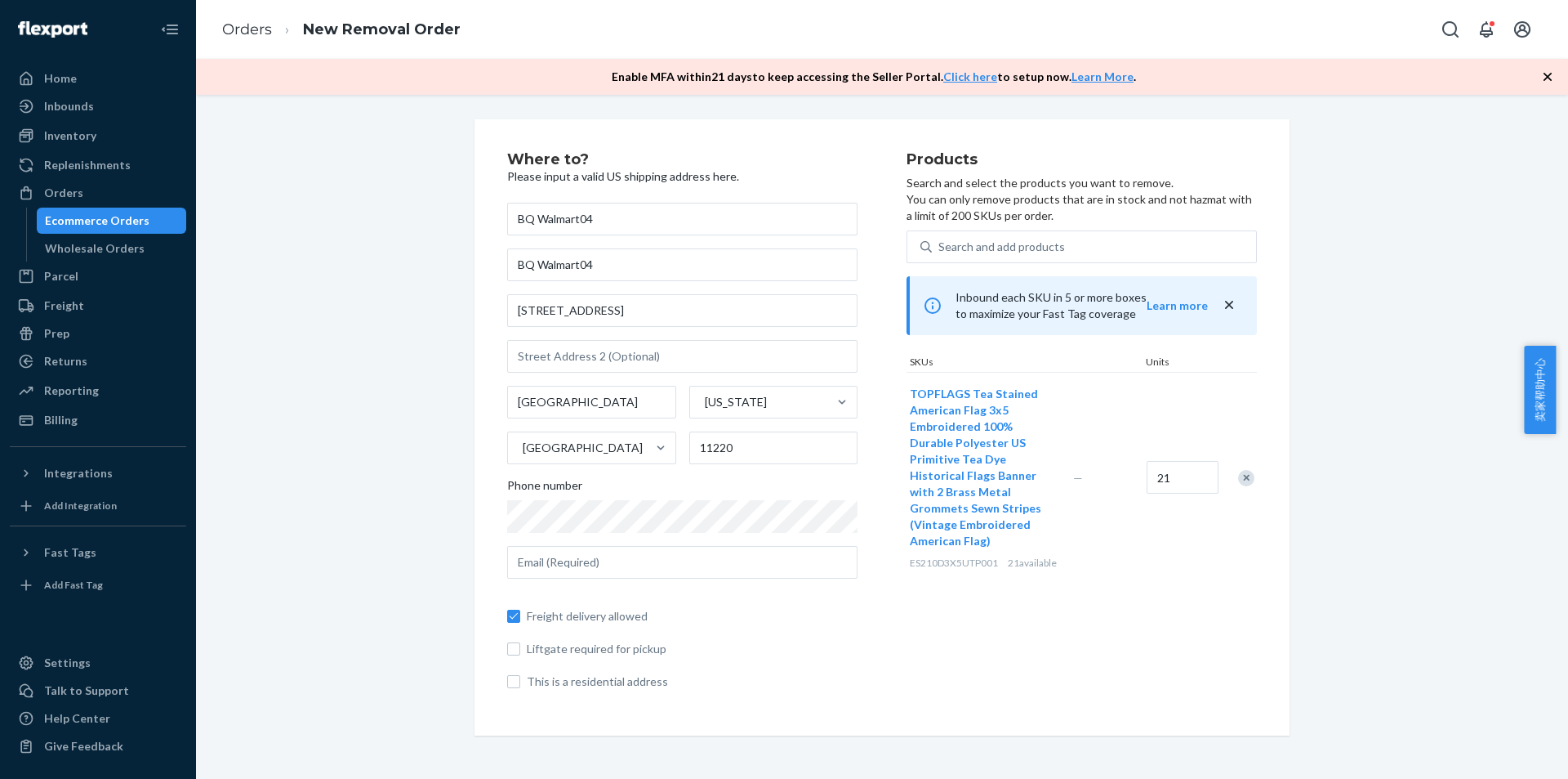
drag, startPoint x: 1491, startPoint y: 735, endPoint x: 1463, endPoint y: 456, distance: 280.4
click at [0, 778] on img at bounding box center [0, 788] width 0 height 0
drag, startPoint x: 1432, startPoint y: 475, endPoint x: 1402, endPoint y: 507, distance: 43.9
click at [1432, 476] on div "Where to? Please input a valid US shipping address here. BQ Walmart04 BQ Walmar…" at bounding box center [882, 427] width 1348 height 616
click at [891, 666] on div "Where to? Please input a valid US shipping address here. BQ Walmart04 BQ Walmar…" at bounding box center [707, 427] width 399 height 550
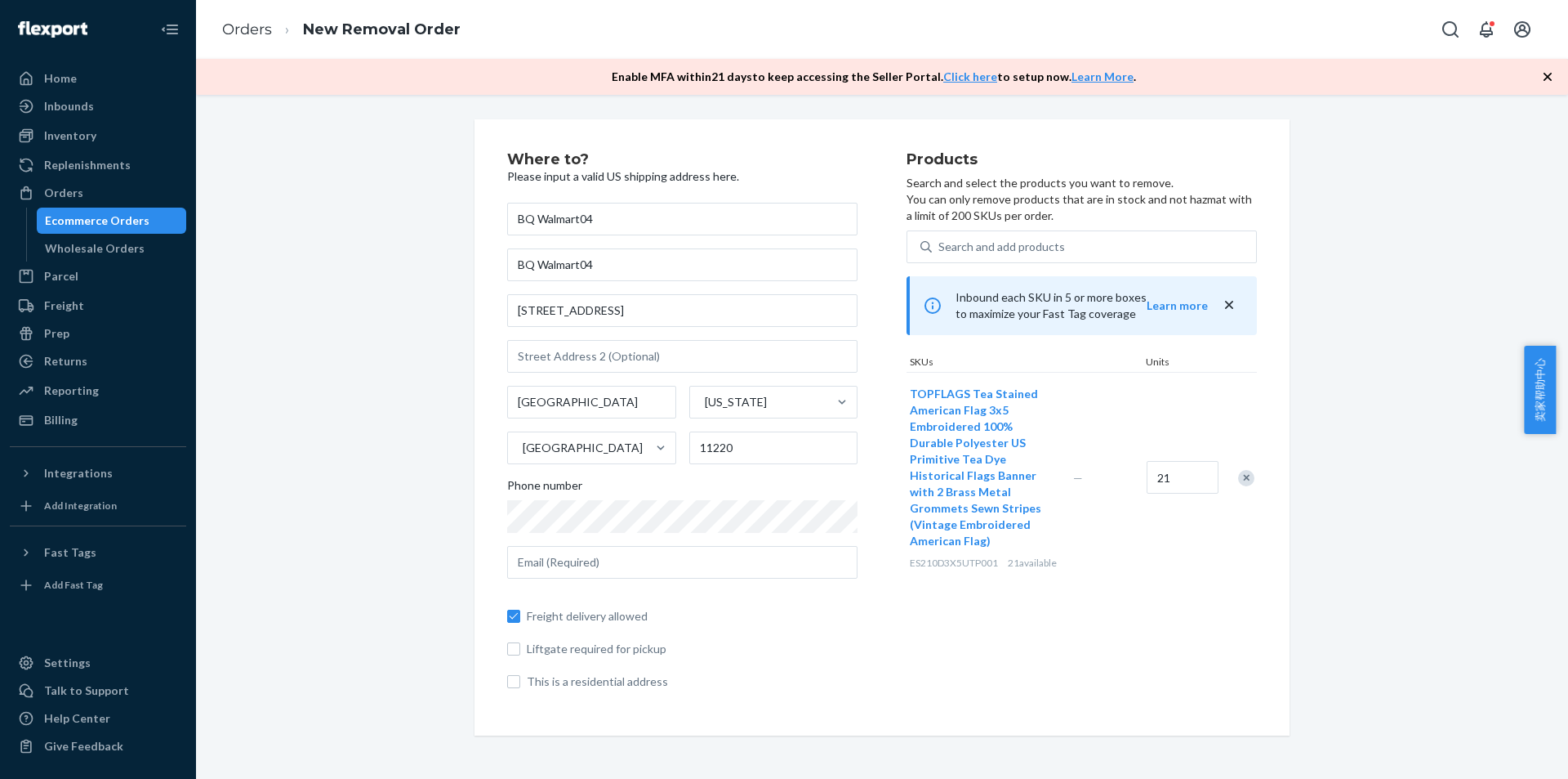
click at [1228, 299] on icon "close" at bounding box center [1228, 305] width 16 height 16
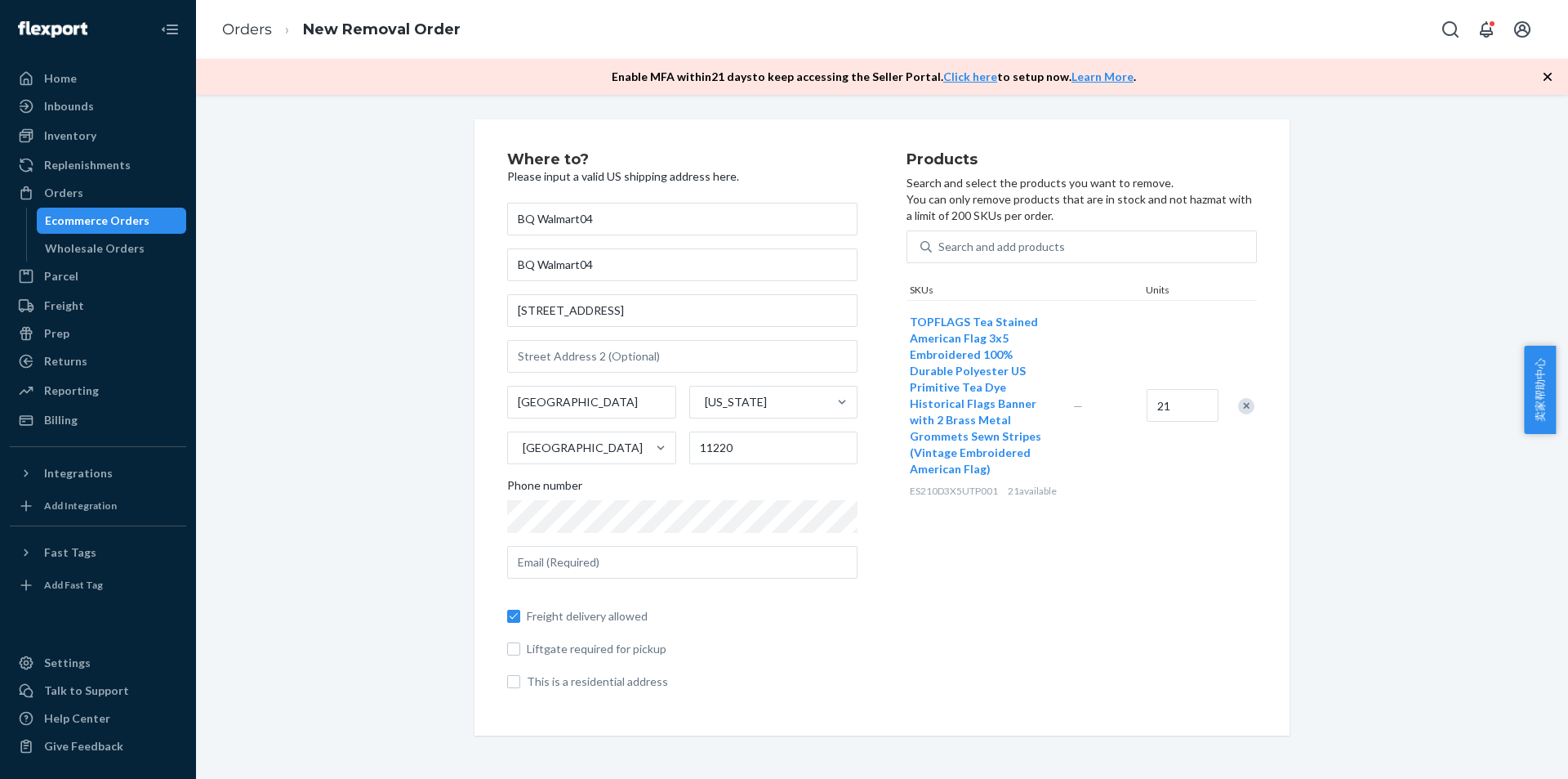
click at [797, 680] on span "This is a residential address" at bounding box center [693, 681] width 331 height 16
click at [520, 680] on input "This is a residential address" at bounding box center [514, 681] width 13 height 13
checkbox input "true"
click at [551, 664] on div "Freight delivery allowed Liftgate required for pickup This is a residential add…" at bounding box center [682, 640] width 351 height 98
click at [552, 648] on span "Liftgate required for pickup" at bounding box center [693, 648] width 331 height 16
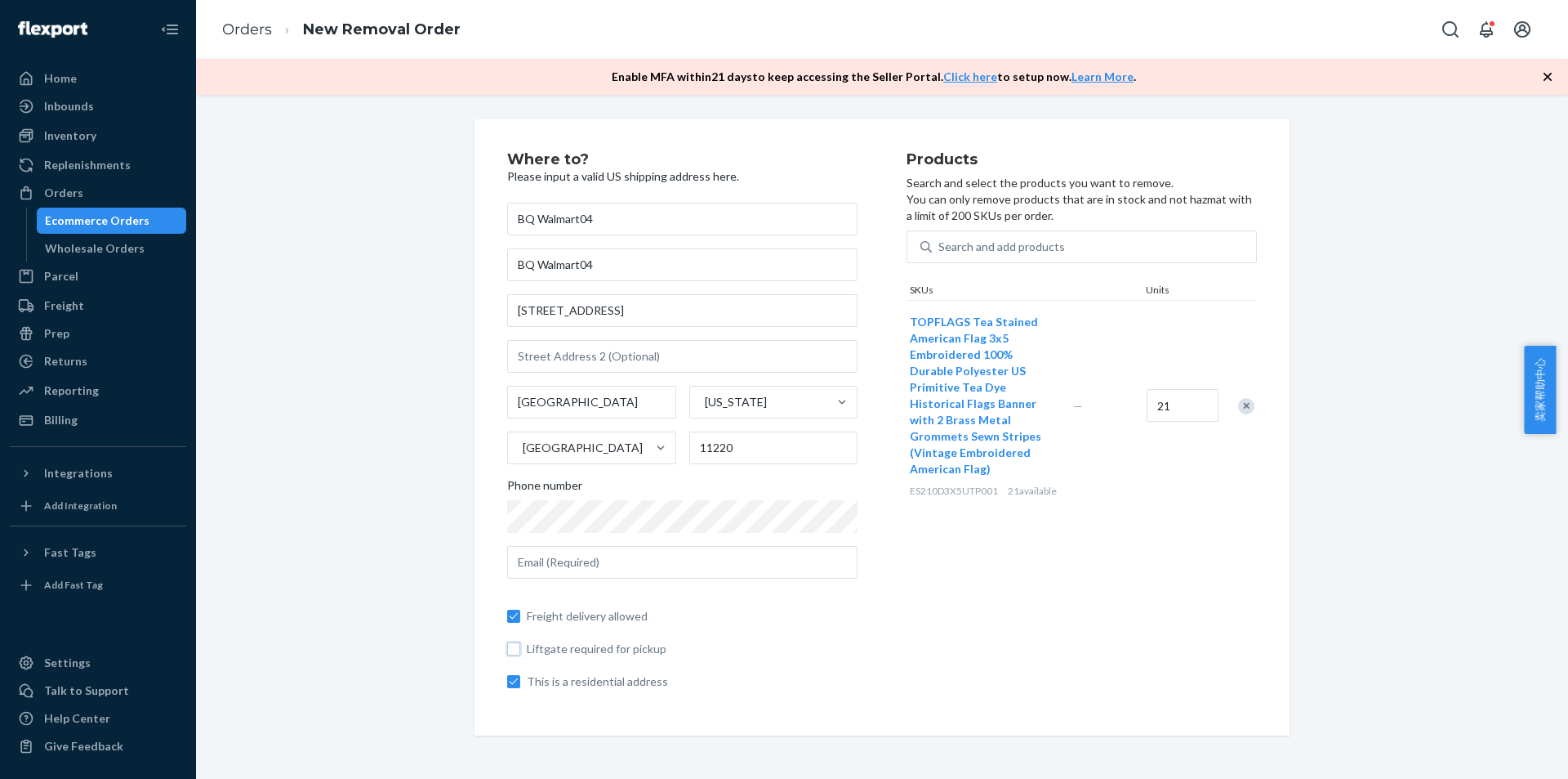
click at [520, 648] on input "Liftgate required for pickup" at bounding box center [514, 648] width 13 height 13
checkbox input "true"
click at [508, 679] on input "This is a residential address" at bounding box center [514, 681] width 13 height 13
checkbox input "false"
click at [509, 654] on input "Liftgate required for pickup" at bounding box center [514, 648] width 13 height 13
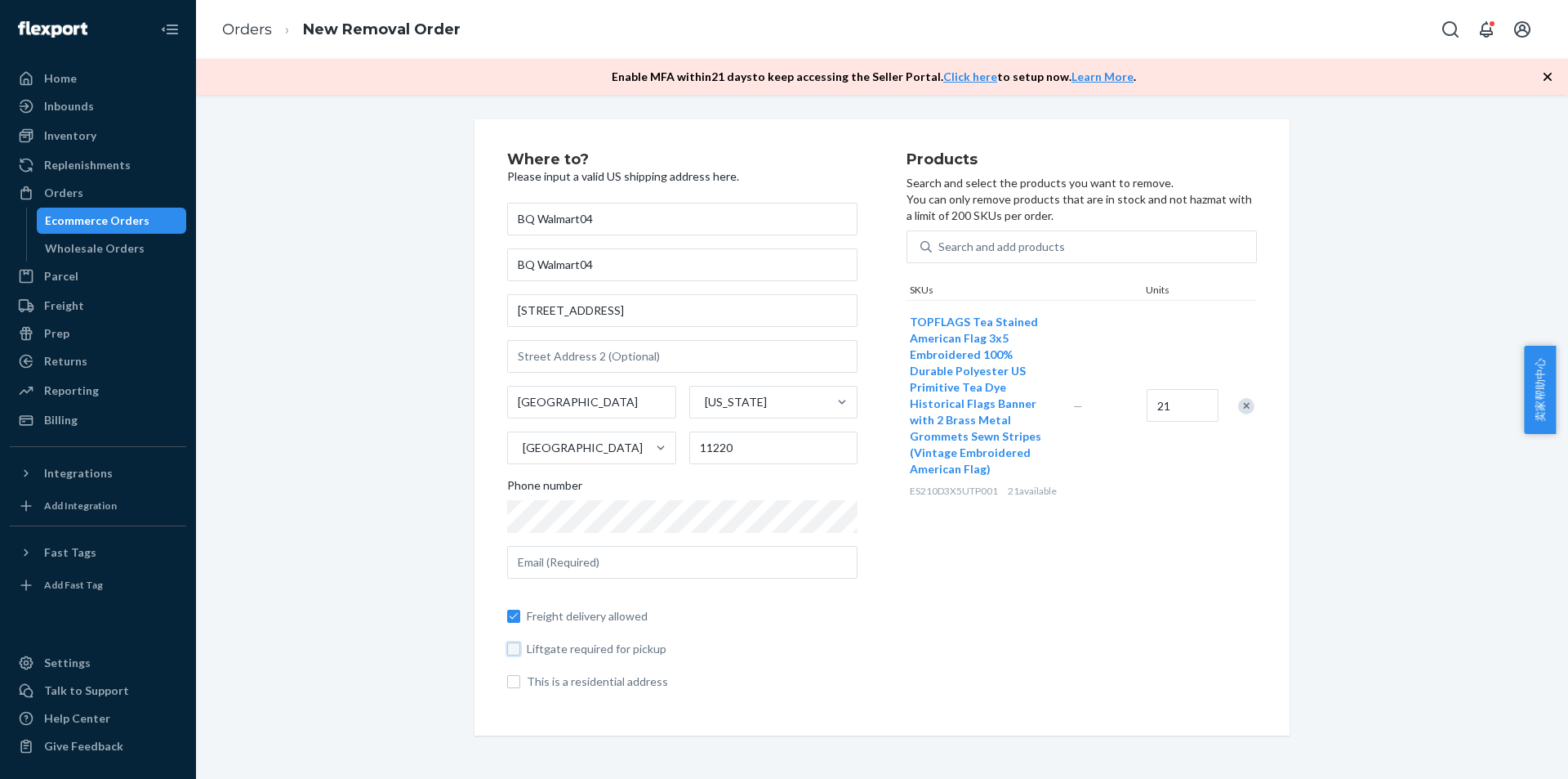
checkbox input "false"
click at [1198, 628] on div "Products Search and select the products you want to remove. You can only remove…" at bounding box center [1082, 427] width 351 height 550
click at [1419, 440] on div "Where to? Please input a valid US shipping address here. BQ Walmart04 BQ Walmar…" at bounding box center [882, 427] width 1348 height 616
click at [671, 561] on input "text" at bounding box center [682, 562] width 351 height 32
type input "[EMAIL_ADDRESS][DOMAIN_NAME]"
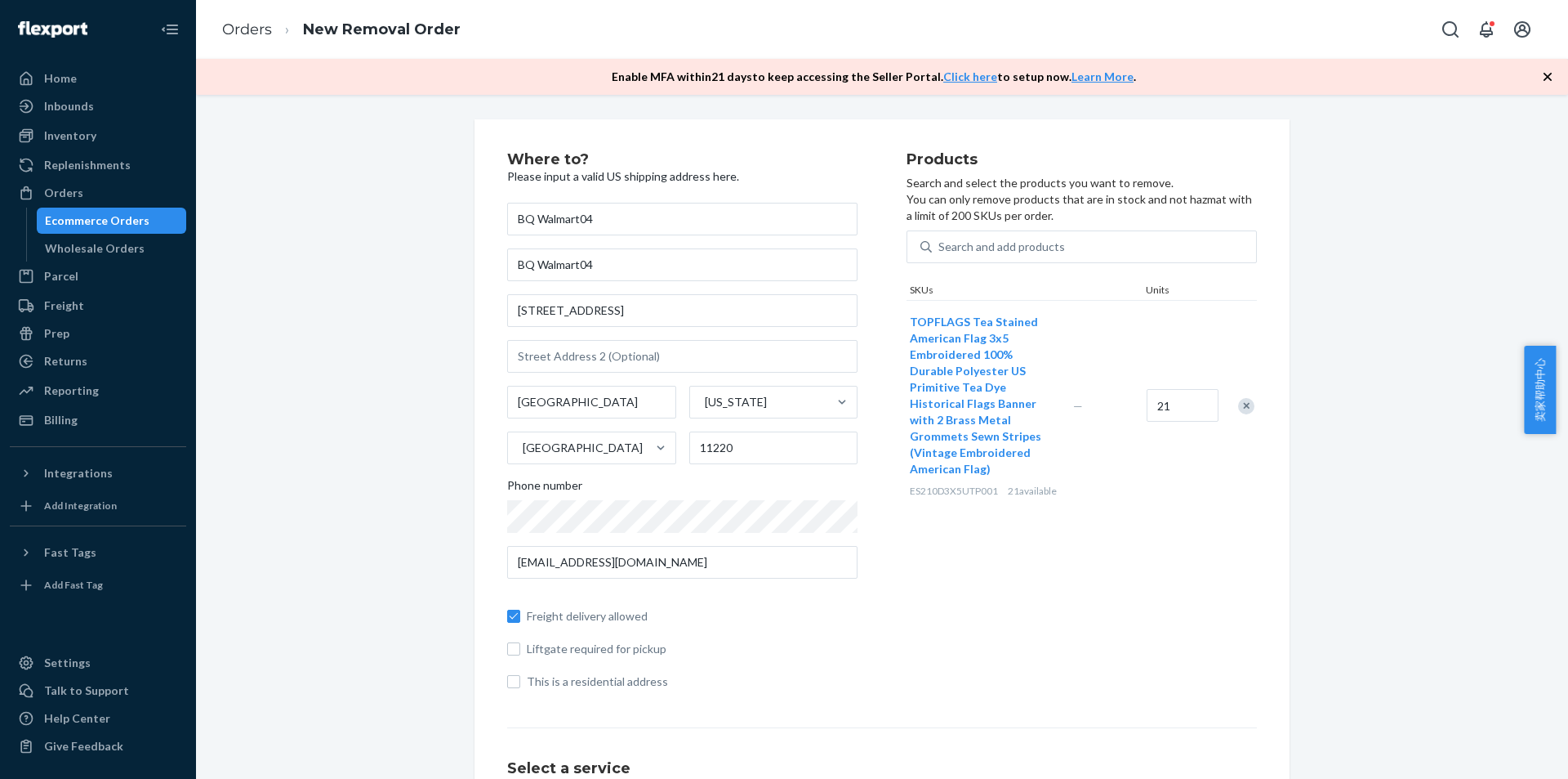
click at [1028, 608] on div "Products Search and select the products you want to remove. You can only remove…" at bounding box center [1082, 427] width 351 height 550
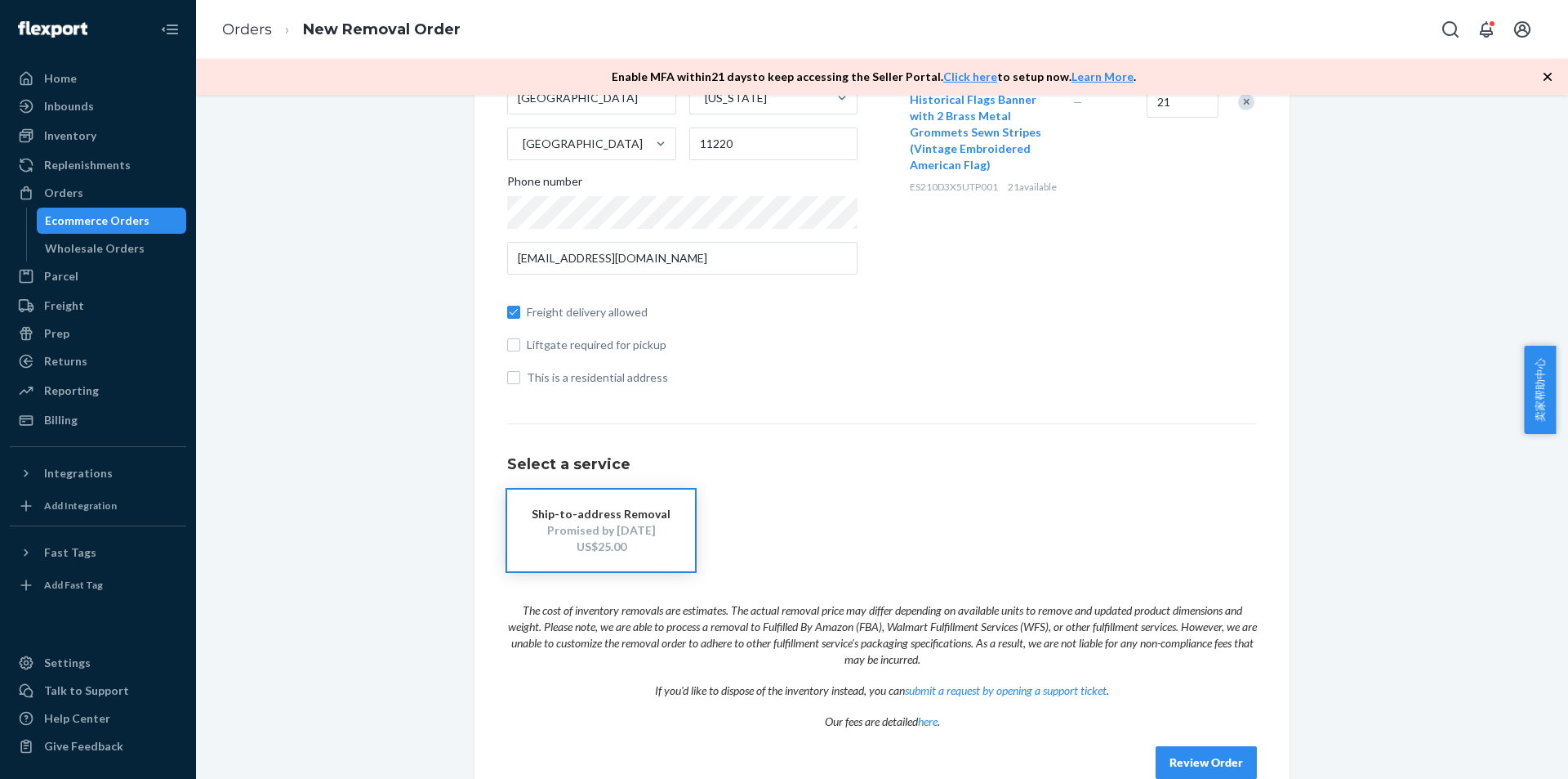
click at [1201, 754] on button "Review Order" at bounding box center [1206, 762] width 102 height 32
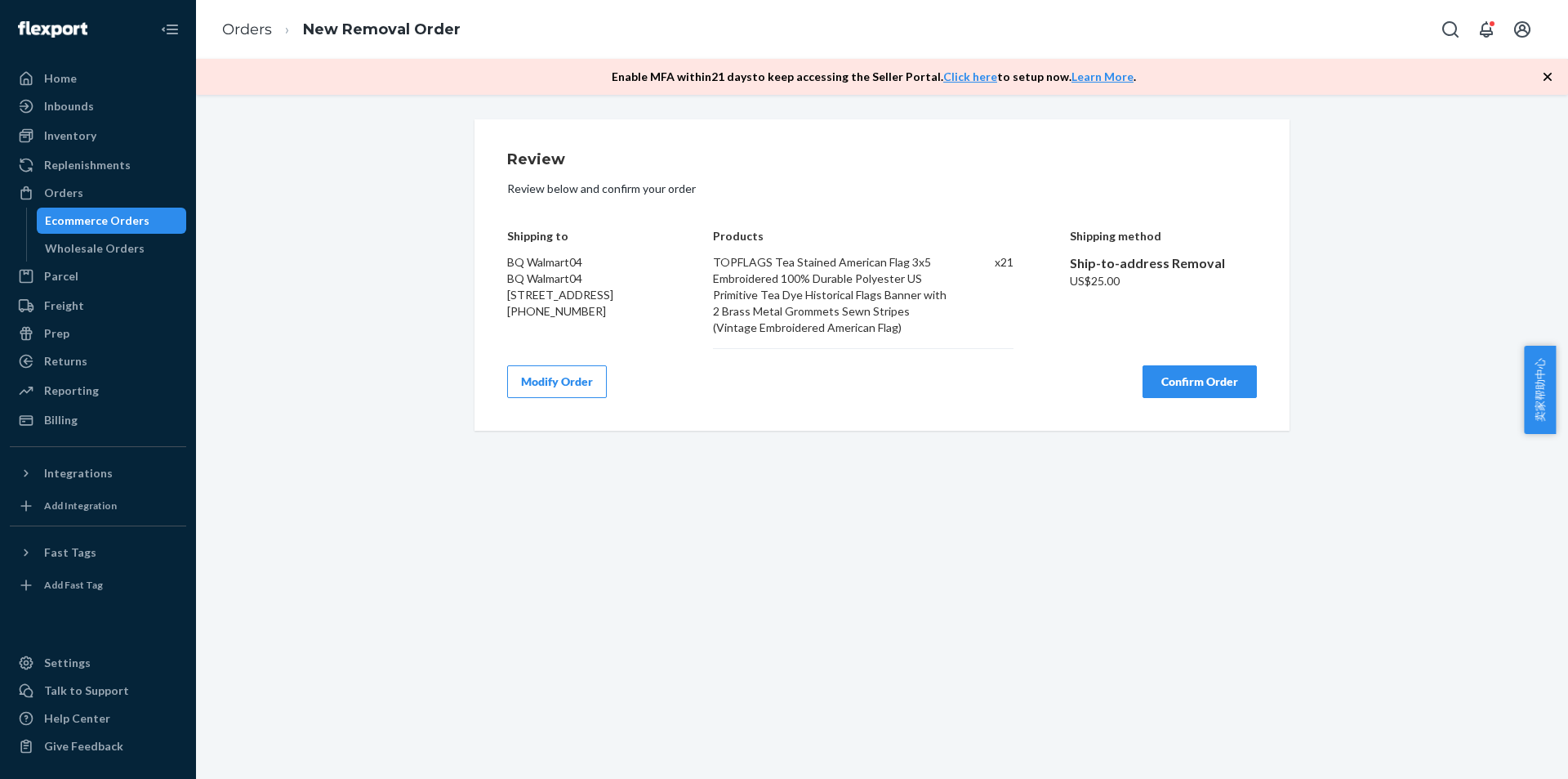
click at [1193, 383] on button "Confirm Order" at bounding box center [1200, 381] width 114 height 32
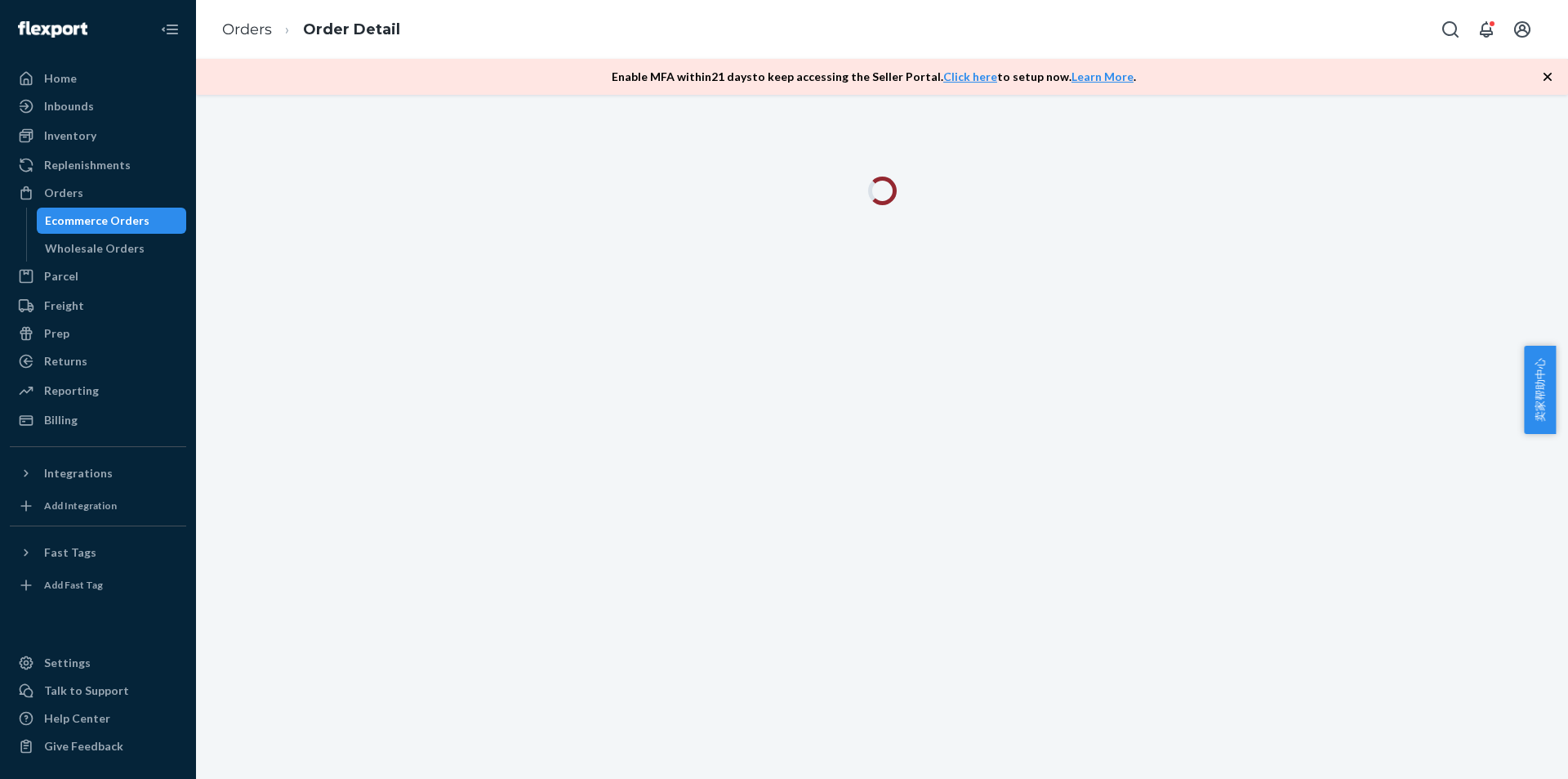
click at [1552, 78] on icon "button" at bounding box center [1548, 76] width 16 height 16
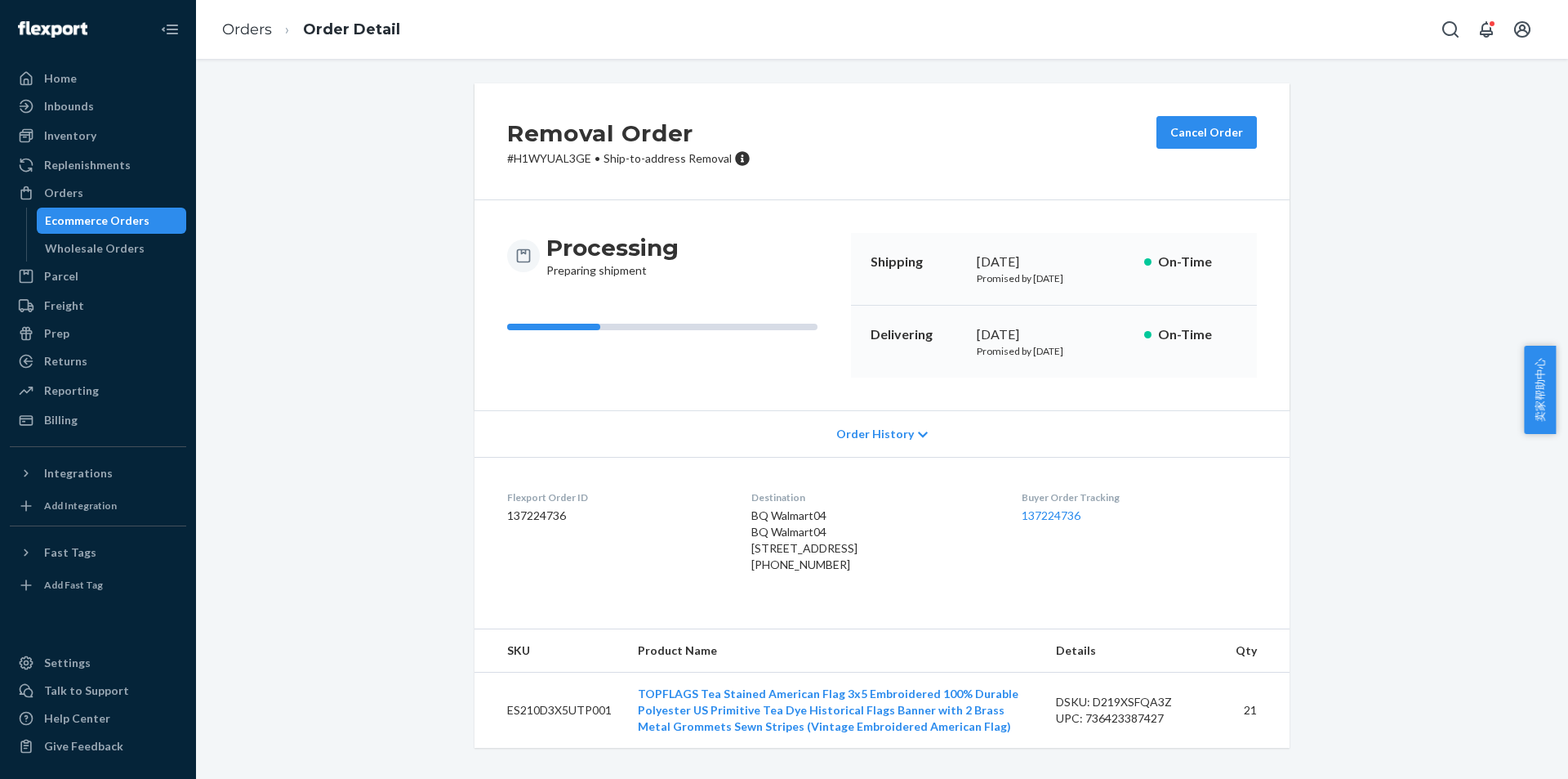
scroll to position [21, 0]
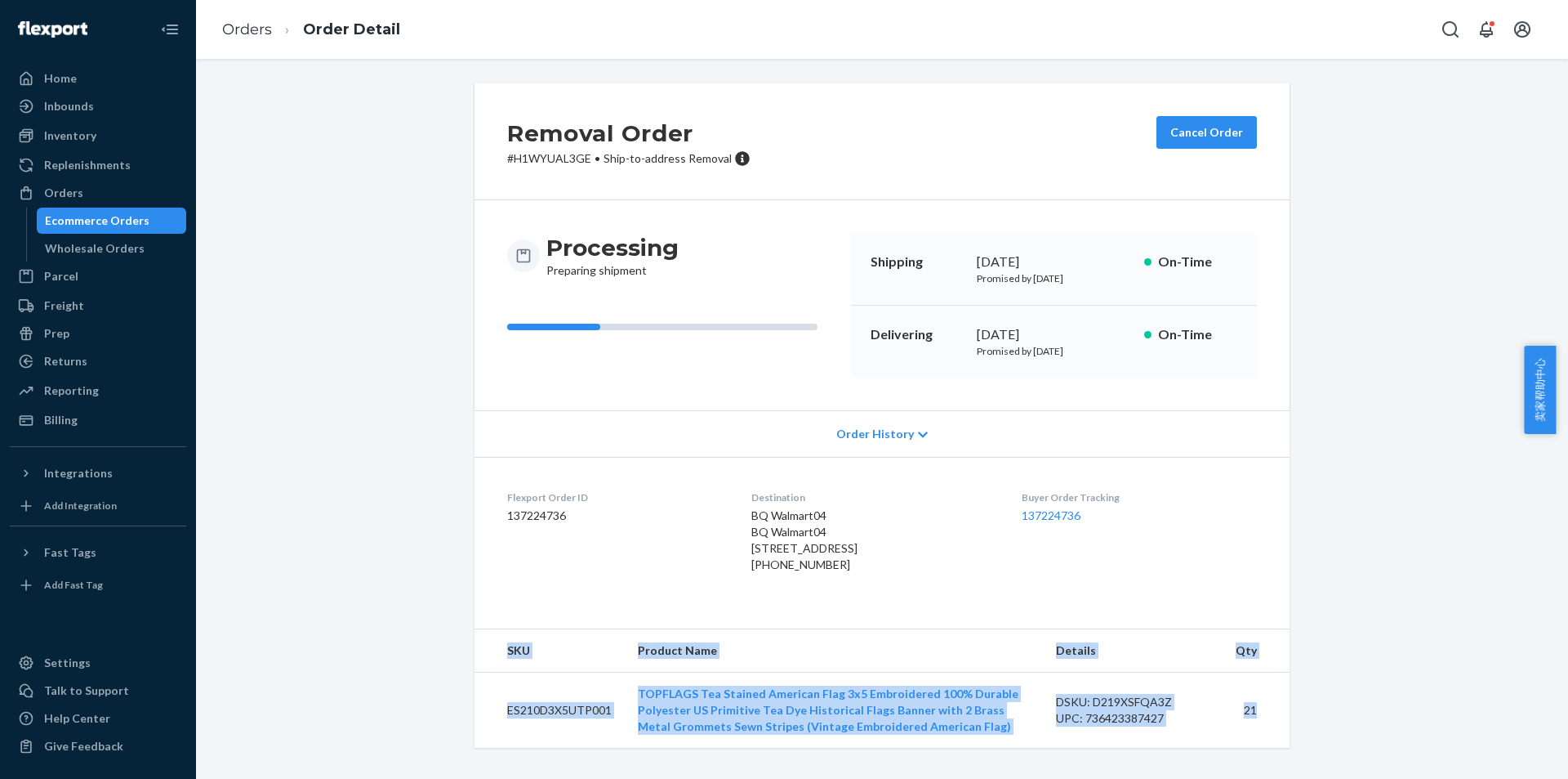
drag, startPoint x: 752, startPoint y: 657, endPoint x: 1263, endPoint y: 723, distance: 515.2
click at [1263, 723] on table "SKU Product Name Details Qty ES210D3X5UTP001 TOPFLAGS Tea Stained American Flag…" at bounding box center [882, 688] width 816 height 119
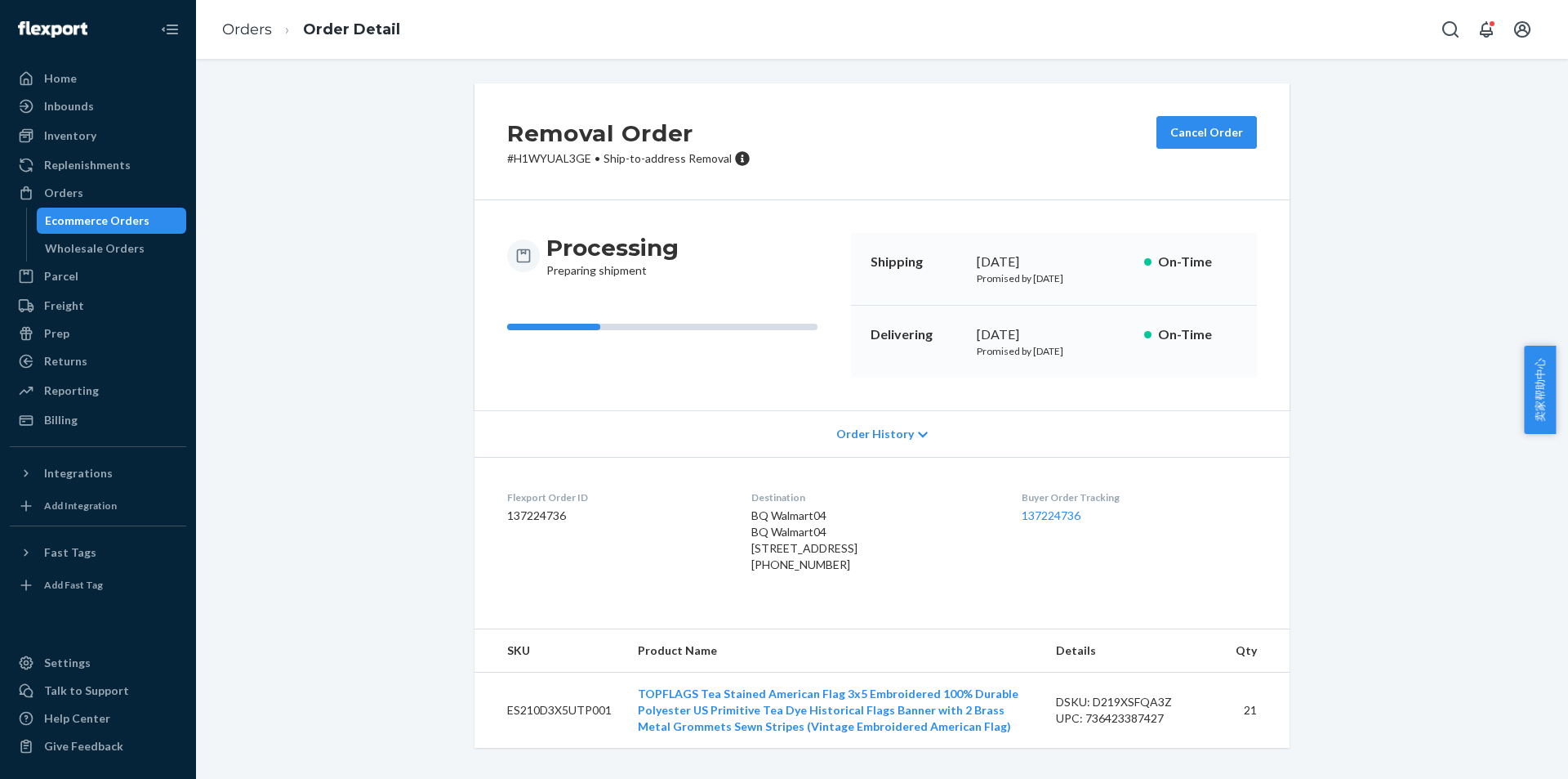
click at [396, 570] on div "Removal Order # H1WYUAL3GE • Ship-to-address Removal Cancel Order Processing Pr…" at bounding box center [882, 425] width 1348 height 683
click at [1070, 567] on div "Buyer Order Tracking 137224736" at bounding box center [1140, 535] width 235 height 89
